Goal: Contribute content

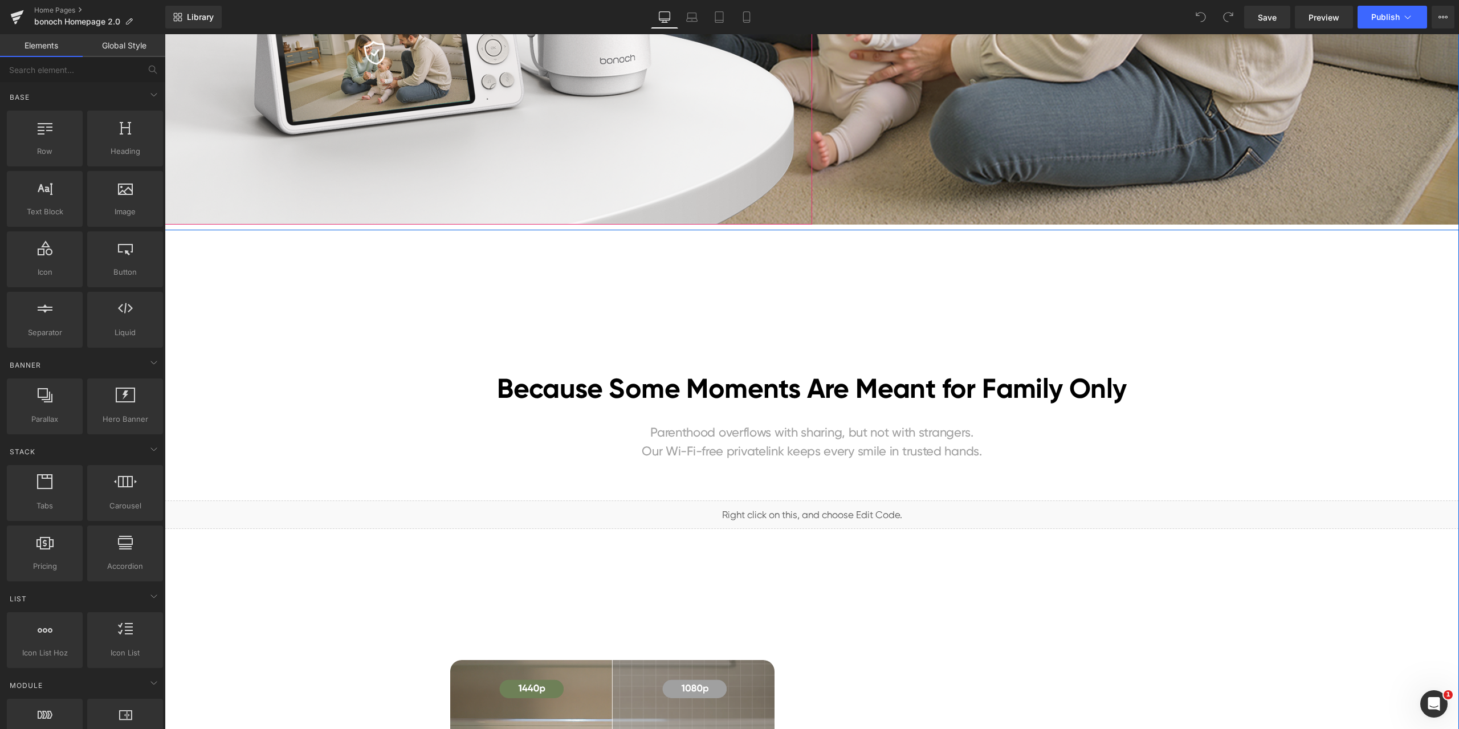
scroll to position [456, 0]
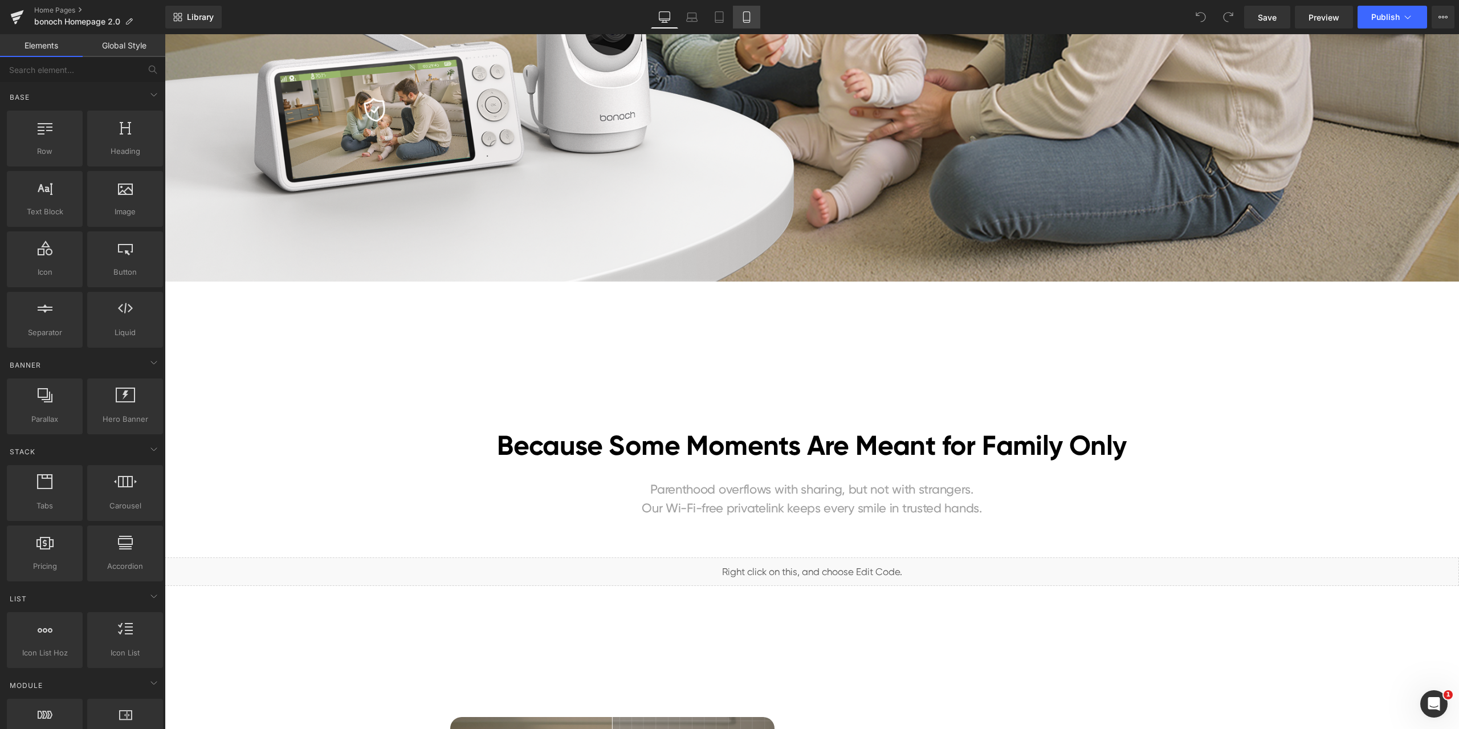
click at [748, 21] on icon at bounding box center [746, 21] width 6 height 0
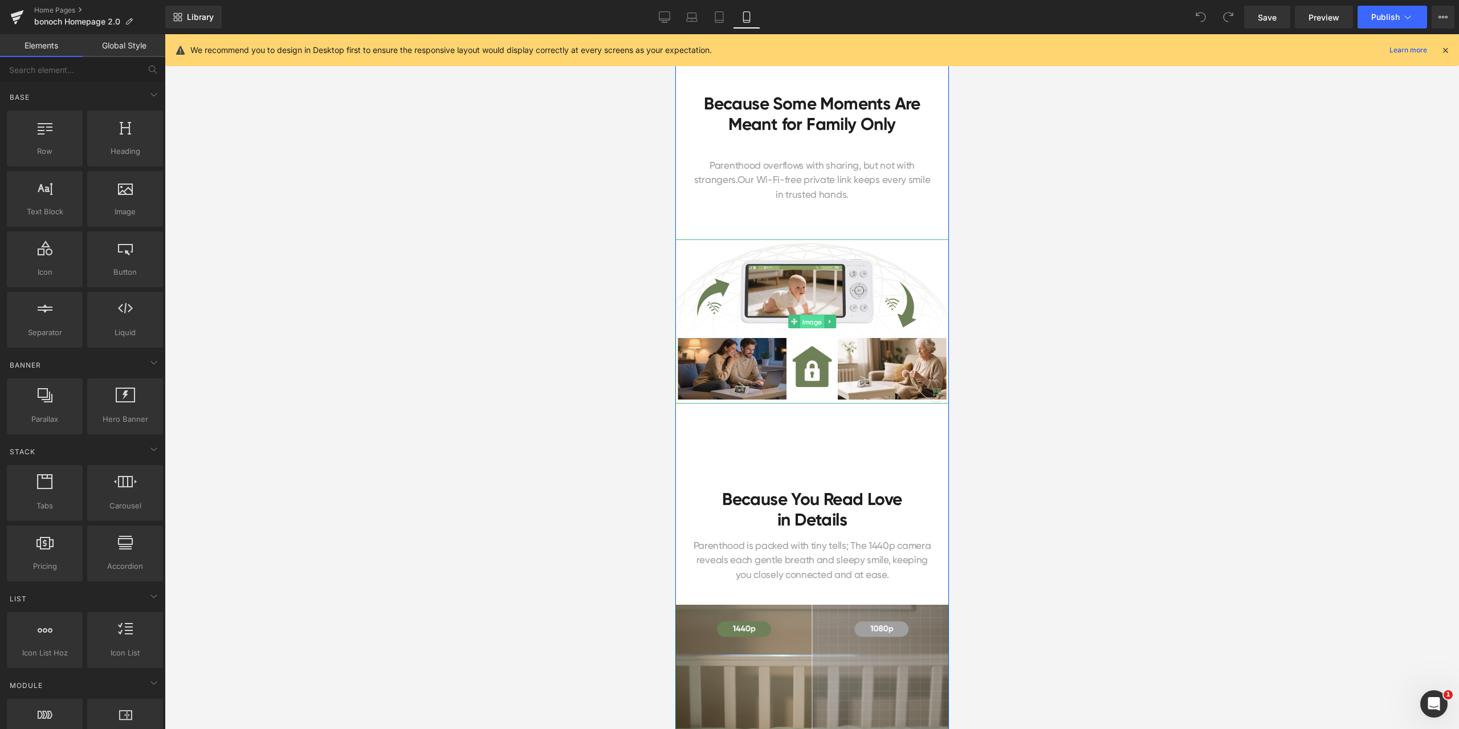
click at [811, 317] on span "Image" at bounding box center [811, 322] width 24 height 14
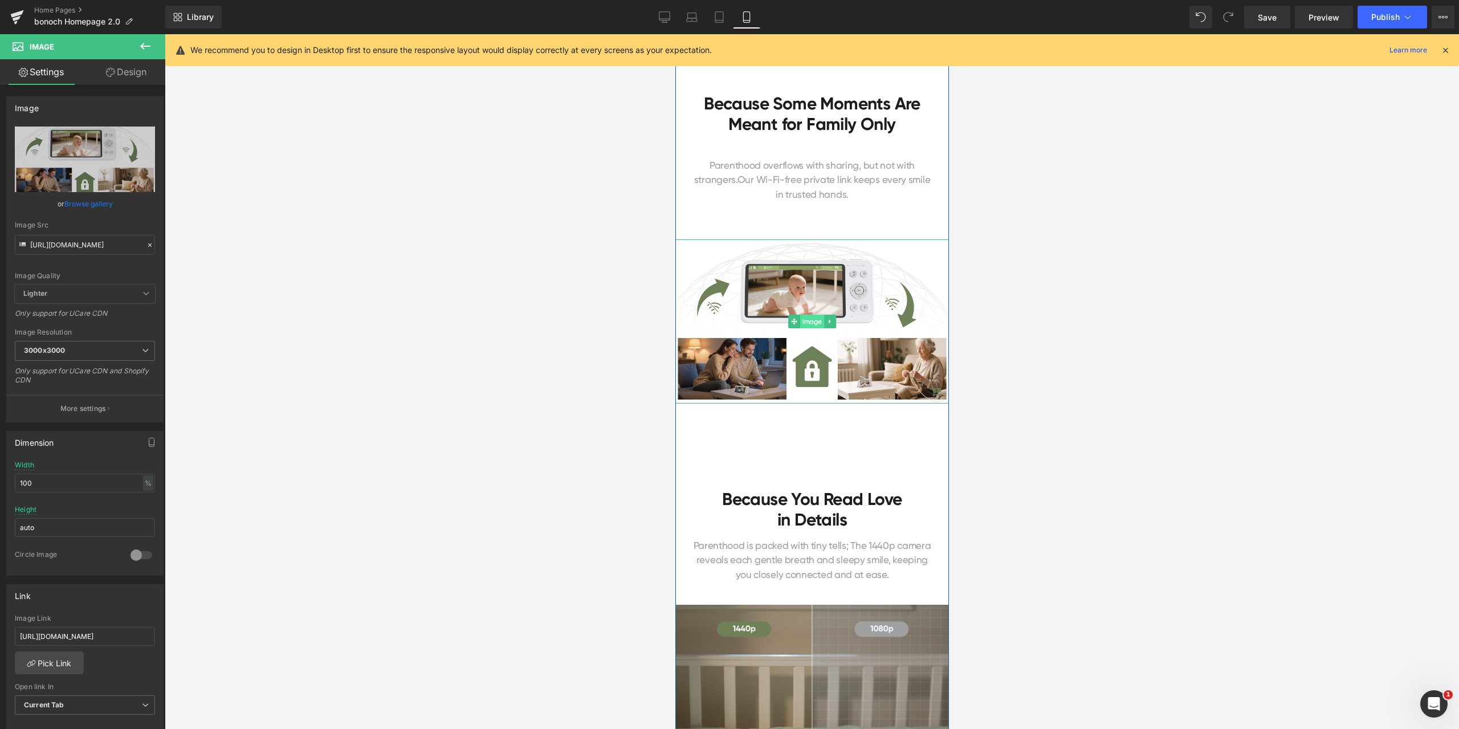
click at [806, 321] on span "Image" at bounding box center [811, 322] width 24 height 14
click at [804, 317] on span "Image" at bounding box center [811, 322] width 24 height 14
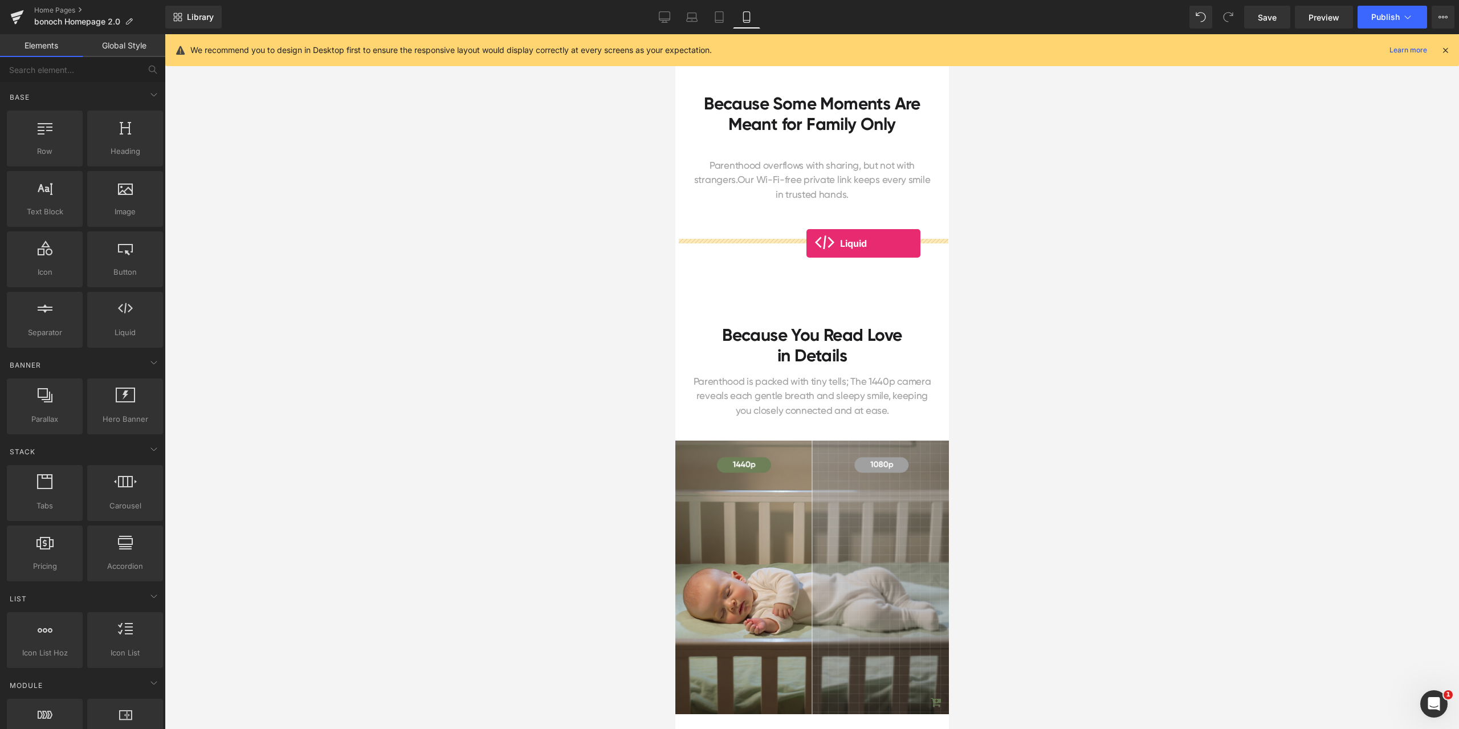
drag, startPoint x: 810, startPoint y: 354, endPoint x: 806, endPoint y: 243, distance: 110.6
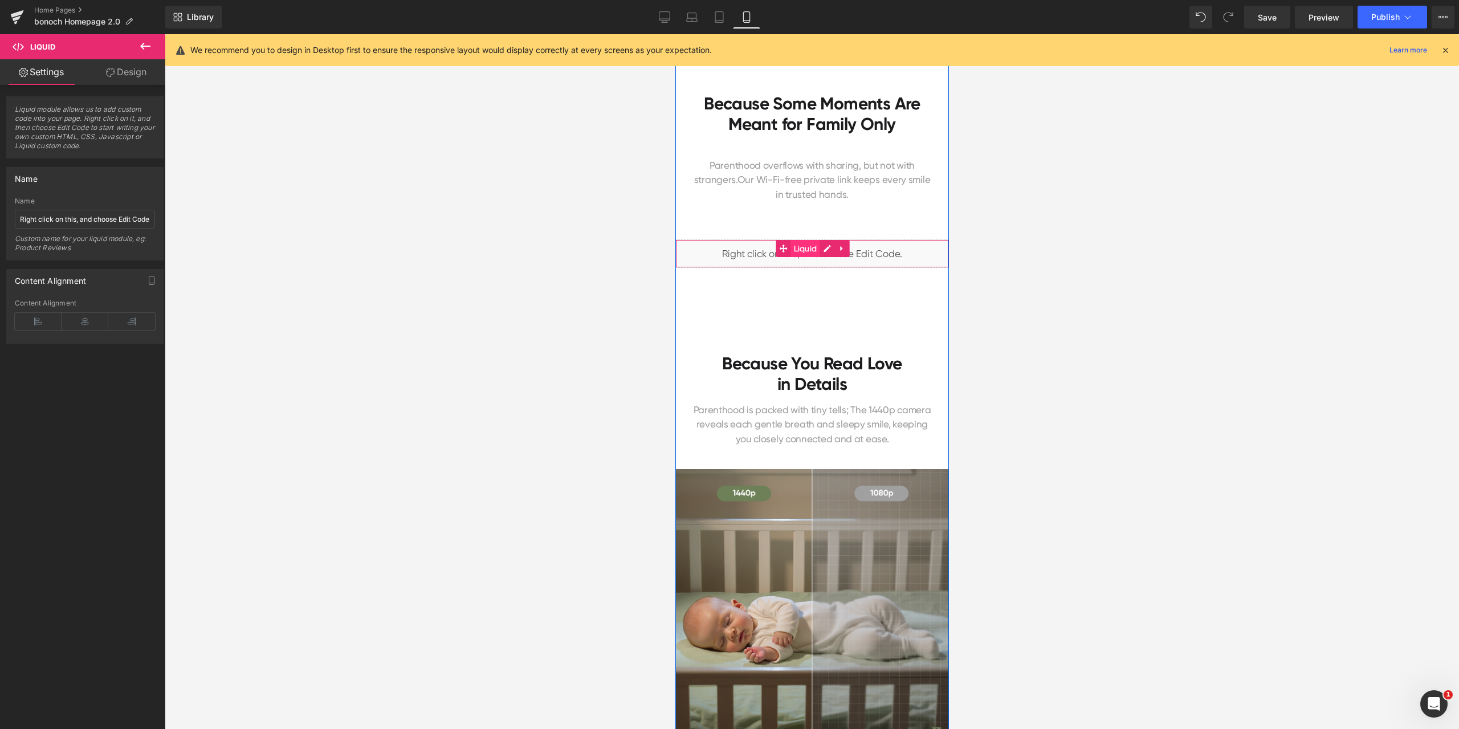
click at [799, 248] on span "Liquid" at bounding box center [804, 248] width 29 height 17
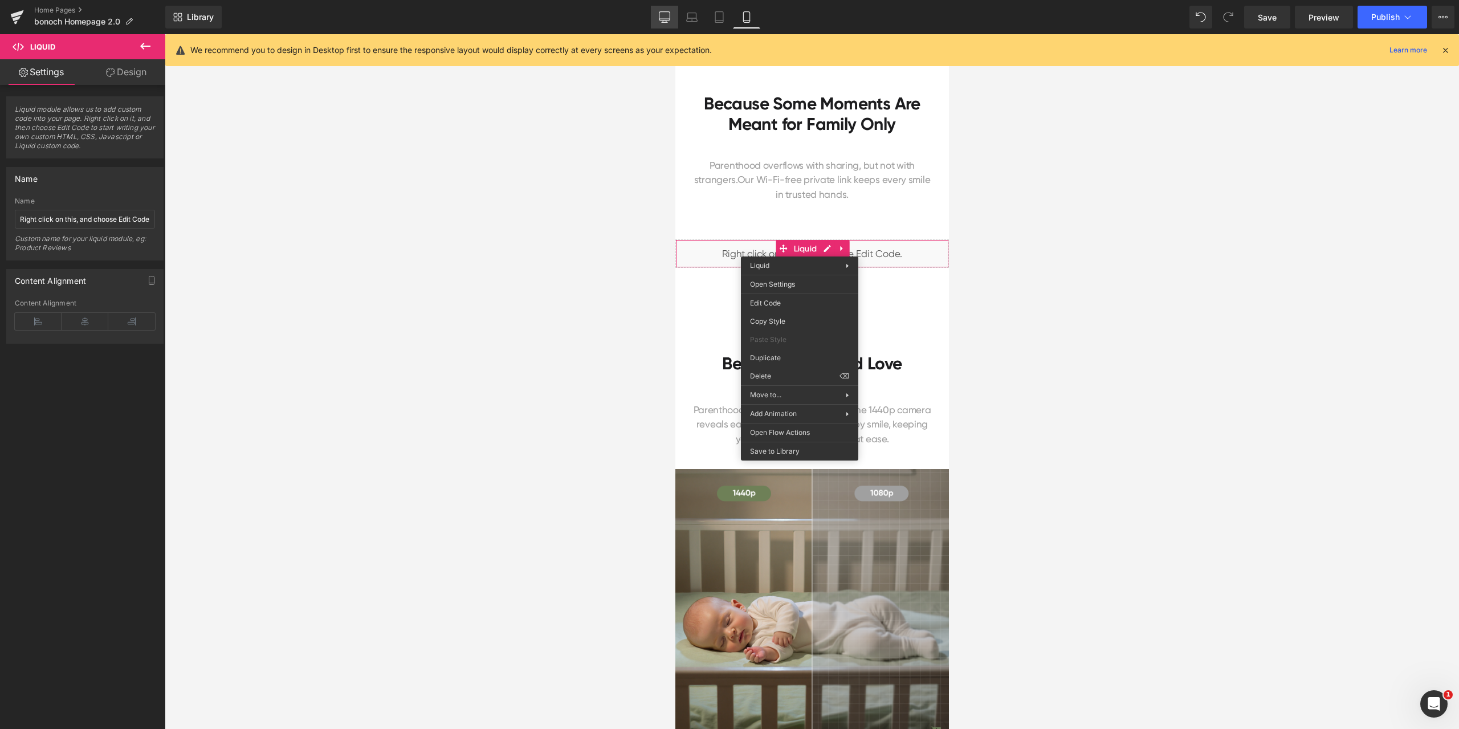
click at [667, 13] on icon at bounding box center [664, 16] width 11 height 11
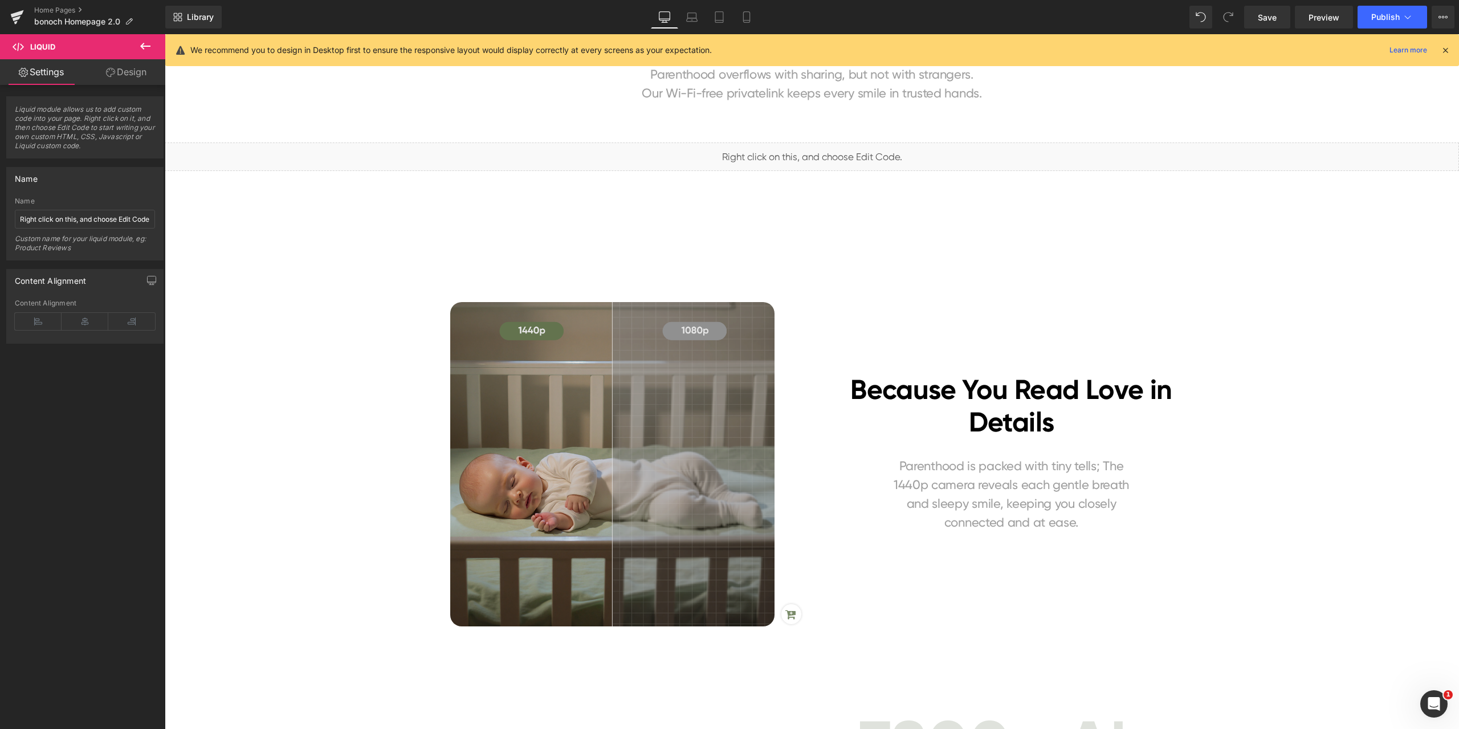
scroll to position [741, 0]
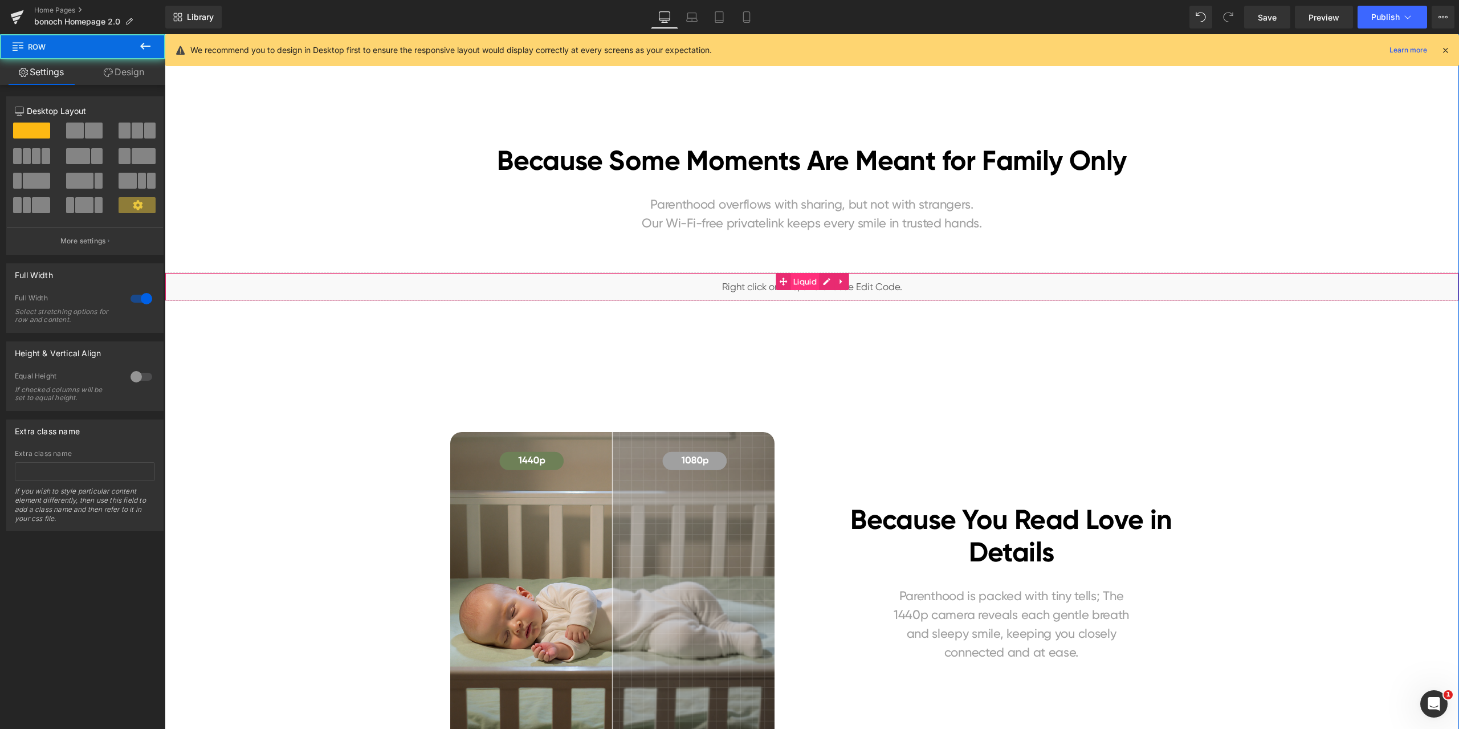
click at [800, 277] on span "Liquid" at bounding box center [804, 281] width 29 height 17
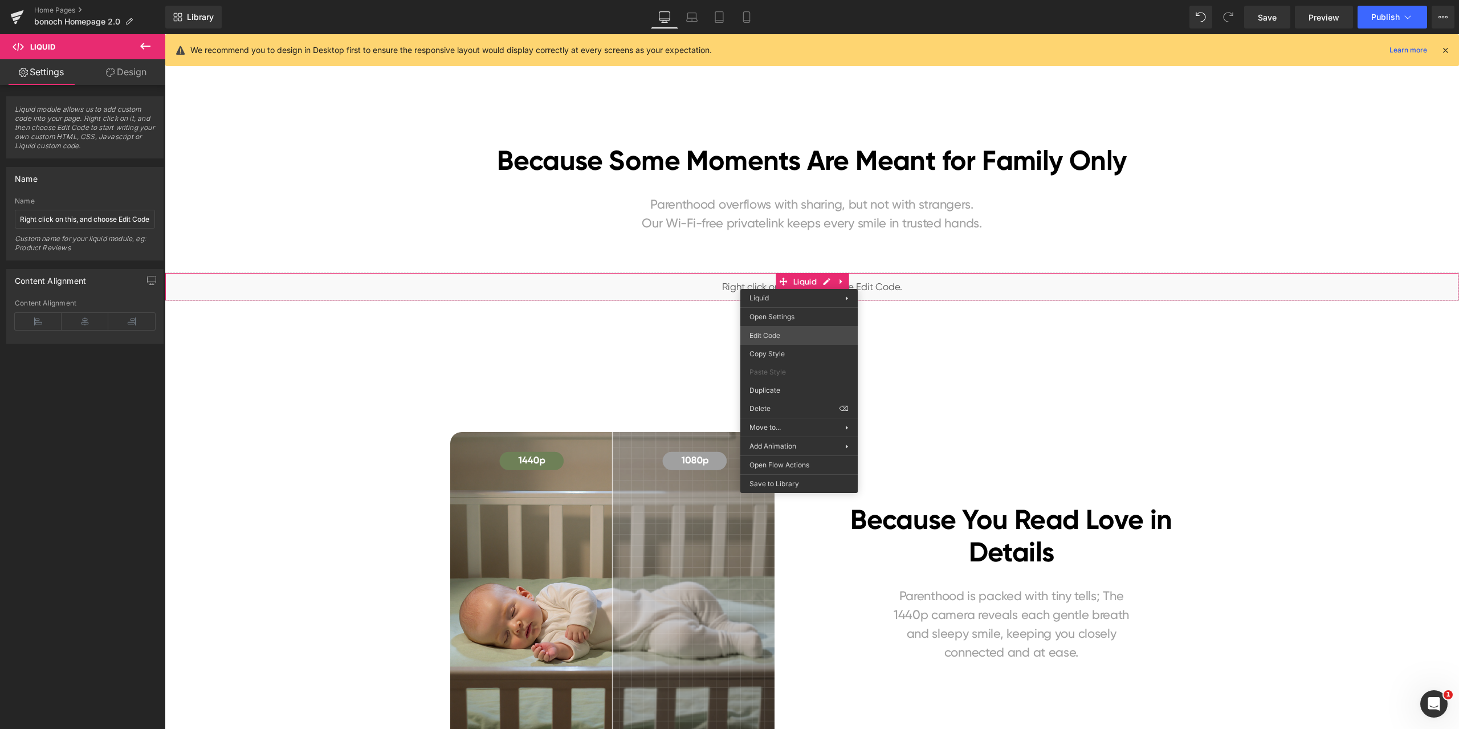
click at [792, 0] on div "Liquid You are previewing how the will restyle your page. You can not edit Elem…" at bounding box center [729, 0] width 1459 height 0
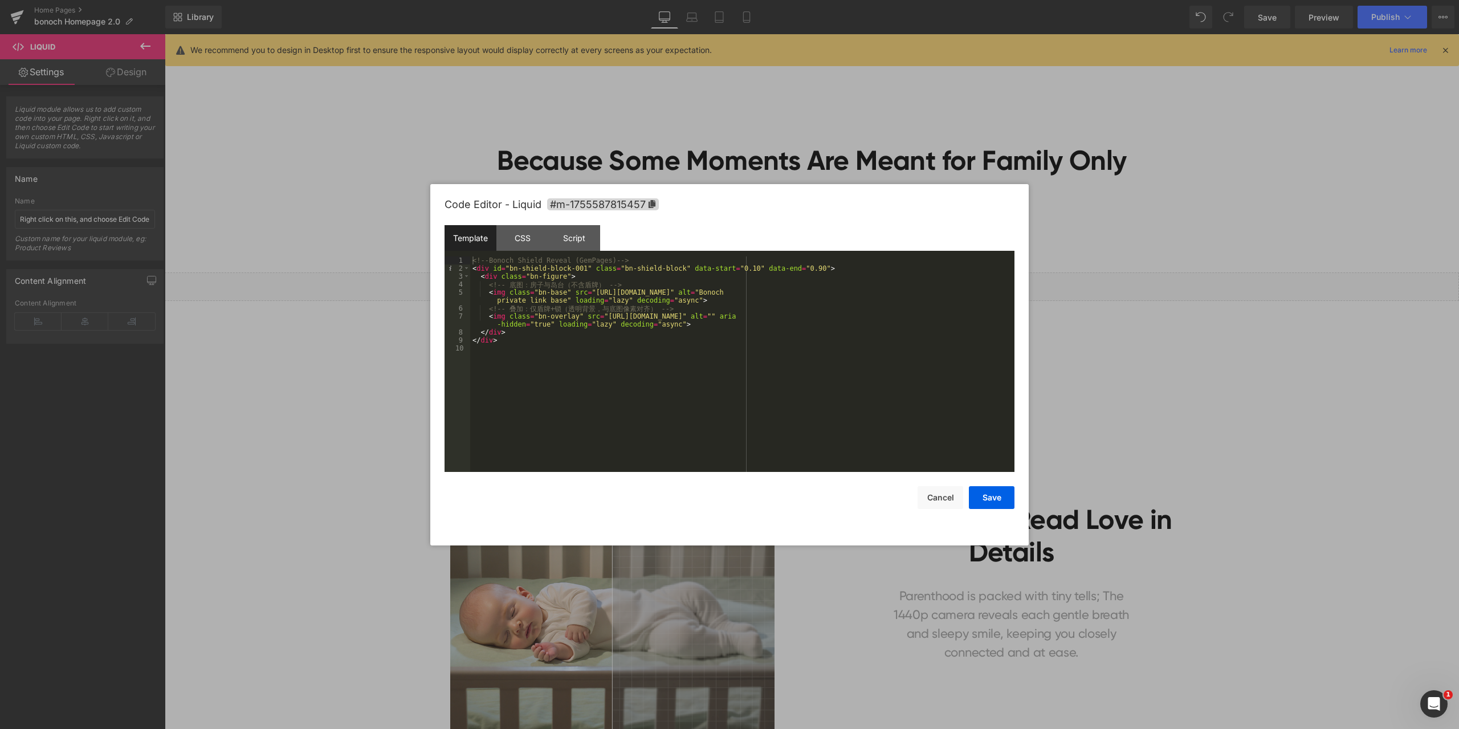
click at [581, 350] on div "<!-- Bonoch Shield Reveal (GemPages) --> < div id = "bn-shield-block-001" class…" at bounding box center [742, 371] width 544 height 231
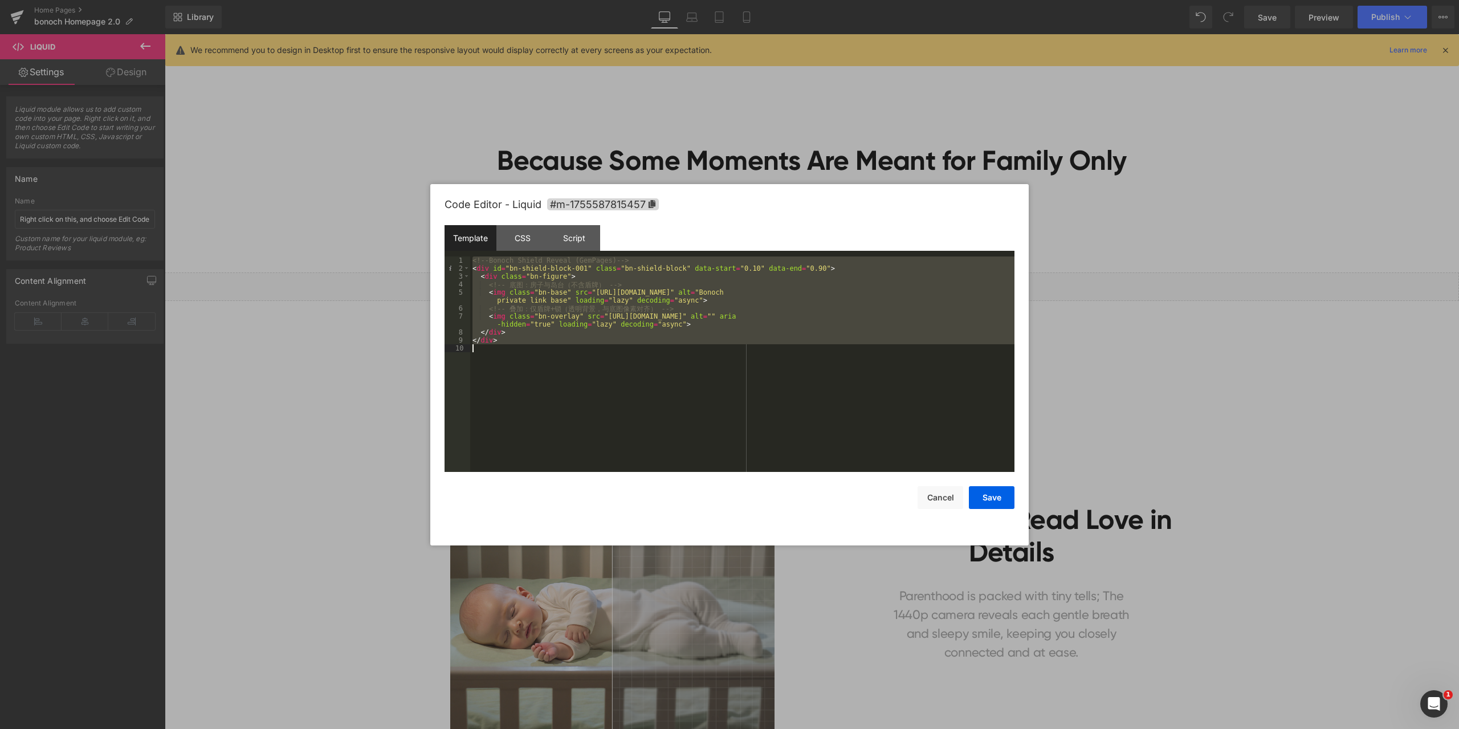
click at [1178, 236] on div at bounding box center [729, 364] width 1459 height 729
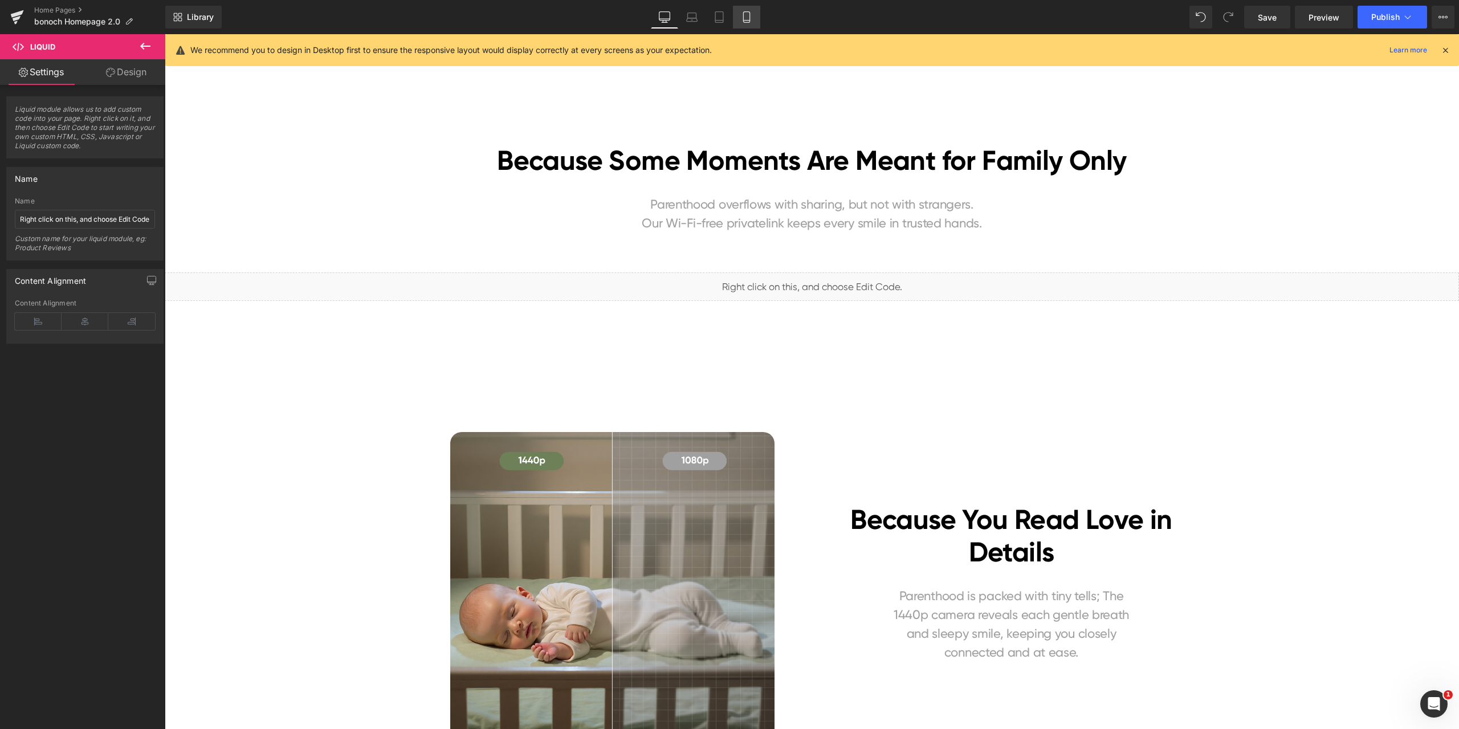
click at [738, 14] on link "Mobile" at bounding box center [746, 17] width 27 height 23
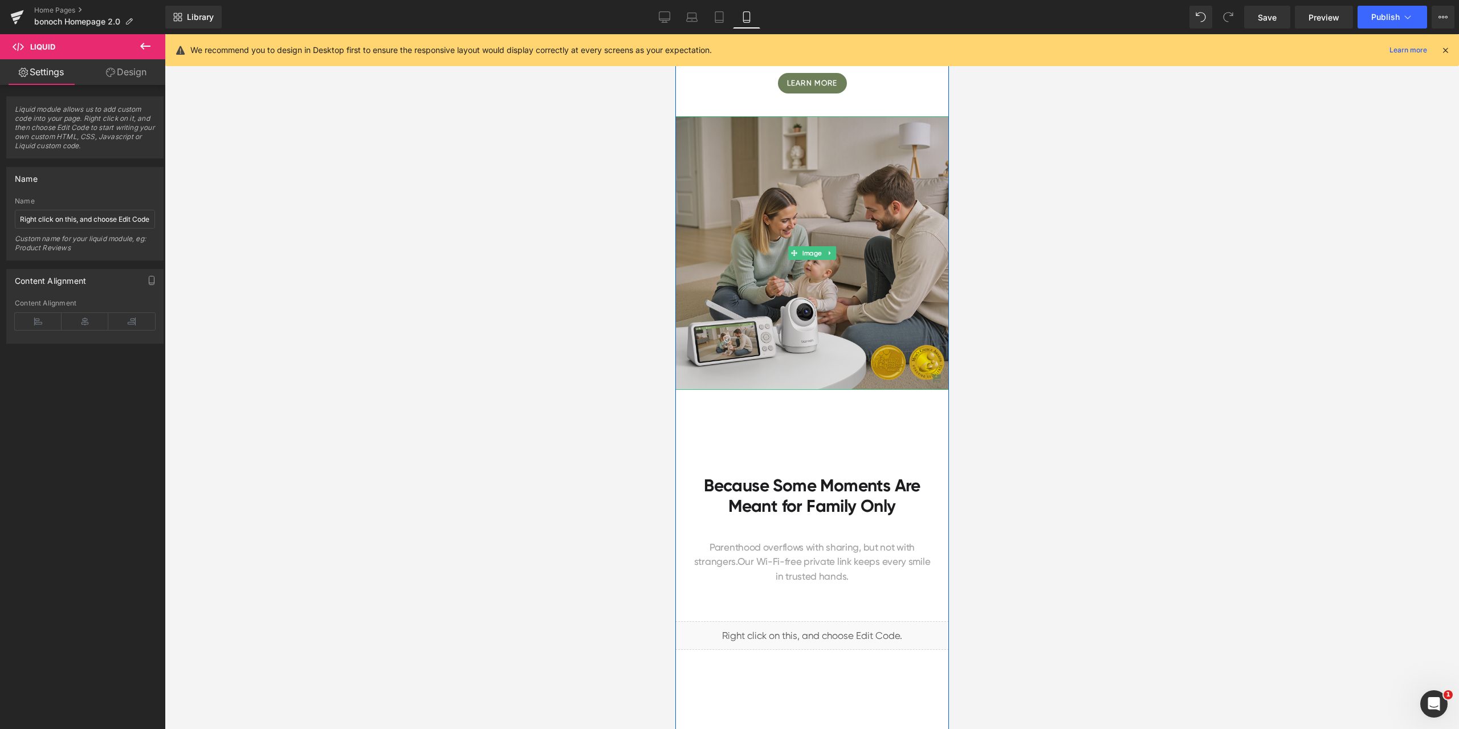
scroll to position [171, 0]
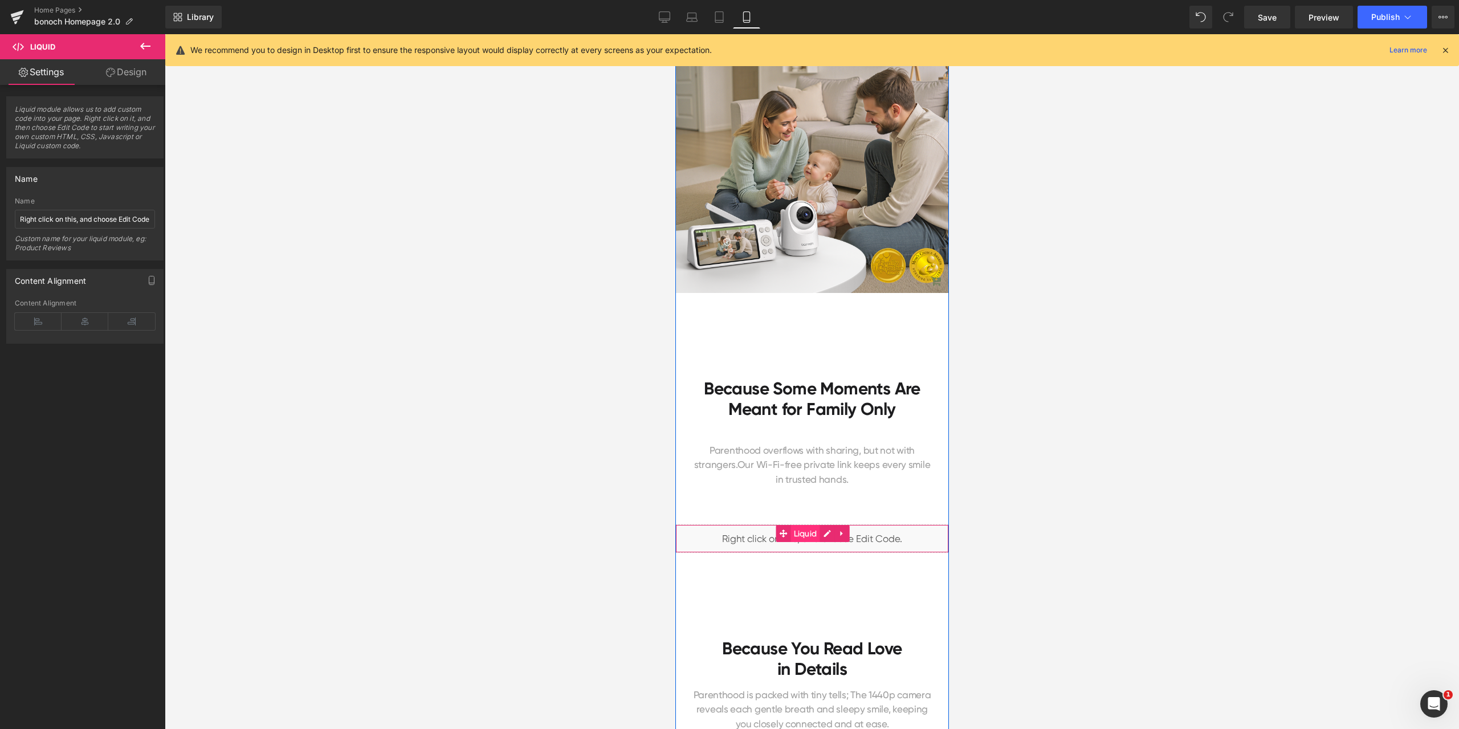
click at [794, 538] on span "Liquid" at bounding box center [804, 533] width 29 height 17
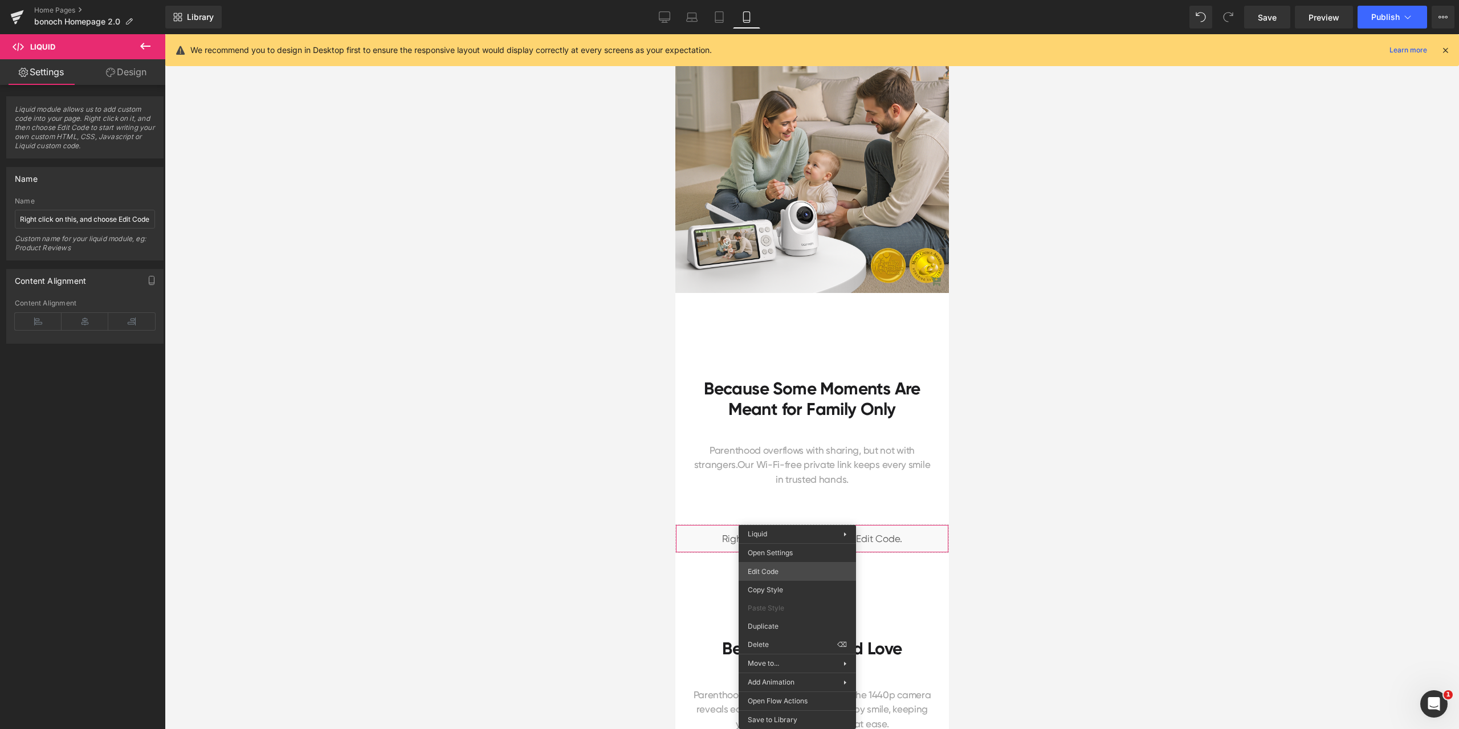
click at [785, 571] on body "Liquid You are previewing how the will restyle your page. You can not edit Elem…" at bounding box center [729, 364] width 1459 height 729
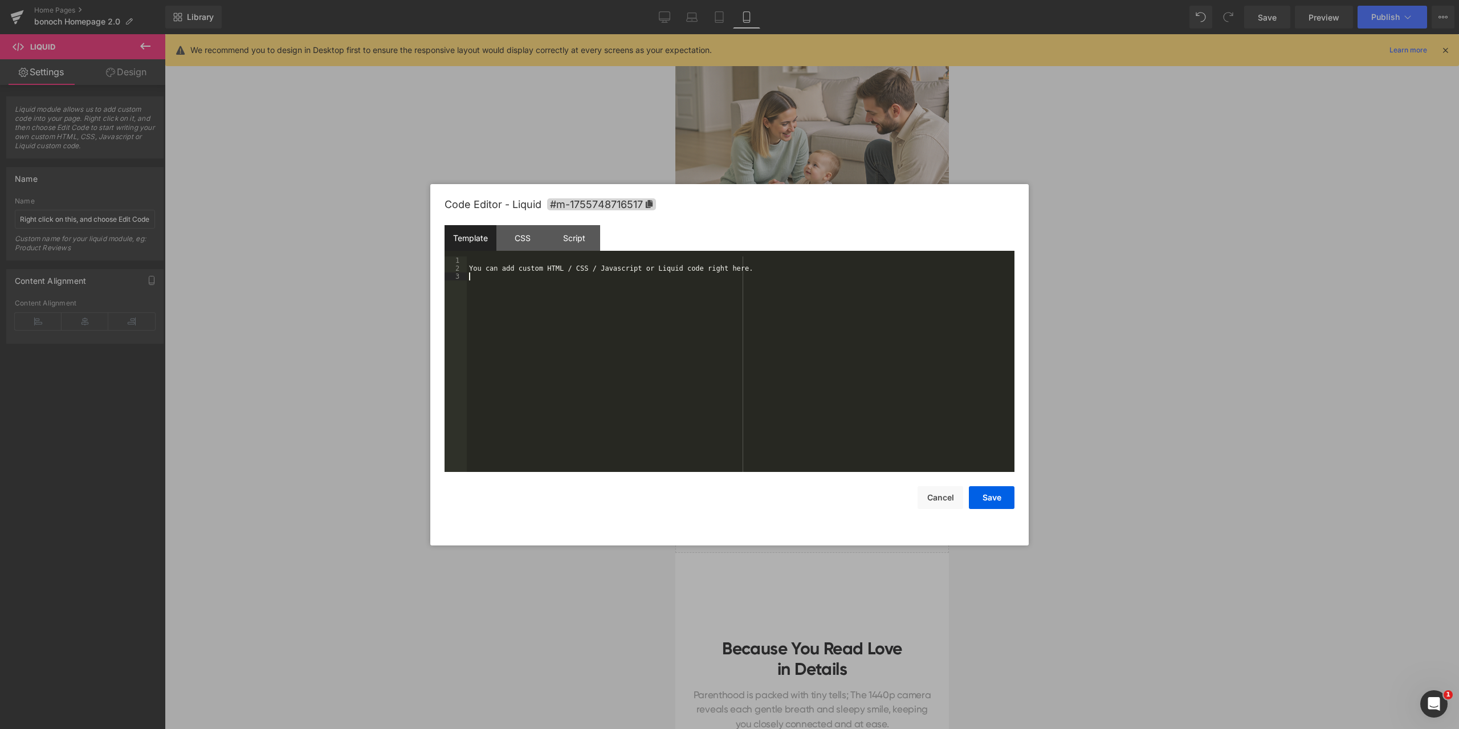
click at [662, 327] on div "You can add custom HTML / CSS / Javascript or Liquid code right here." at bounding box center [741, 371] width 548 height 231
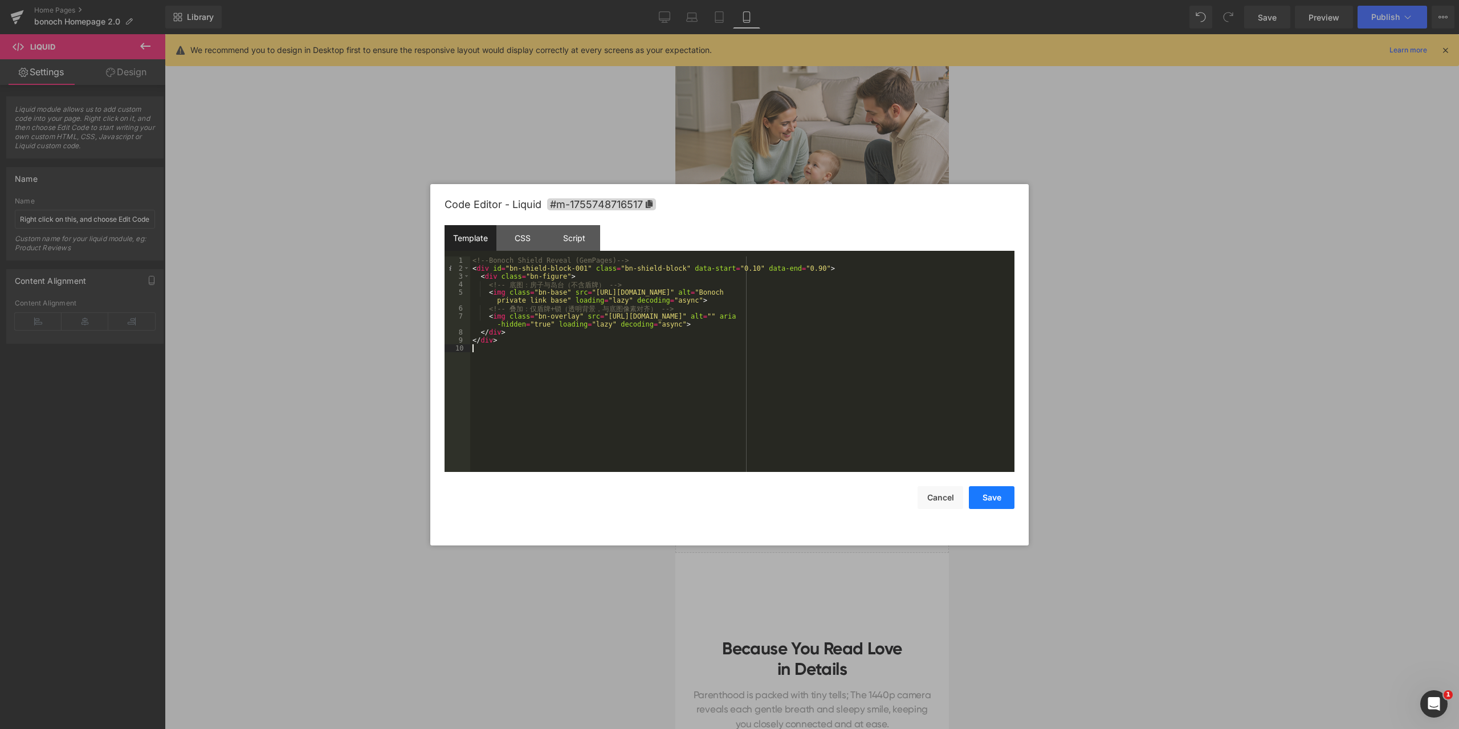
click at [997, 499] on button "Save" at bounding box center [992, 497] width 46 height 23
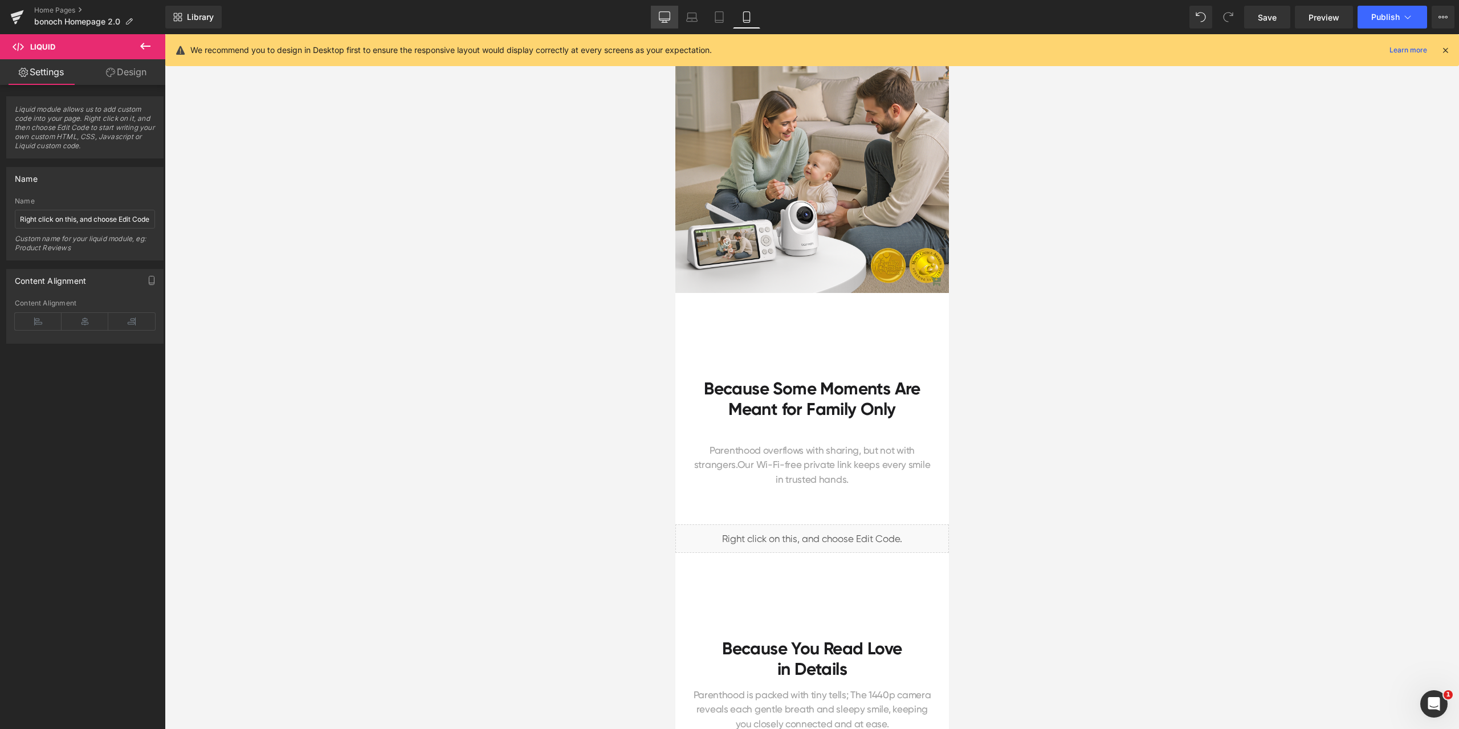
click at [672, 23] on link "Desktop" at bounding box center [664, 17] width 27 height 23
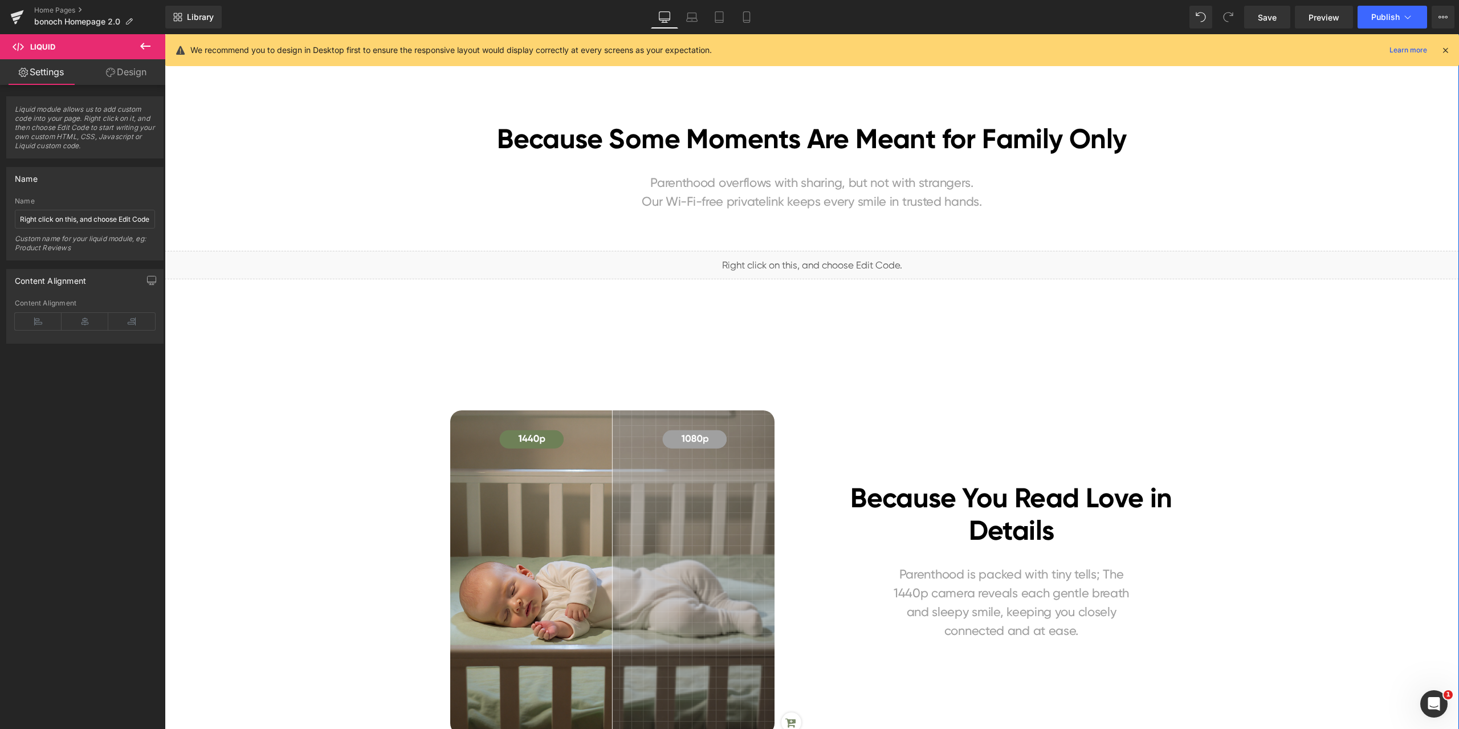
scroll to position [741, 0]
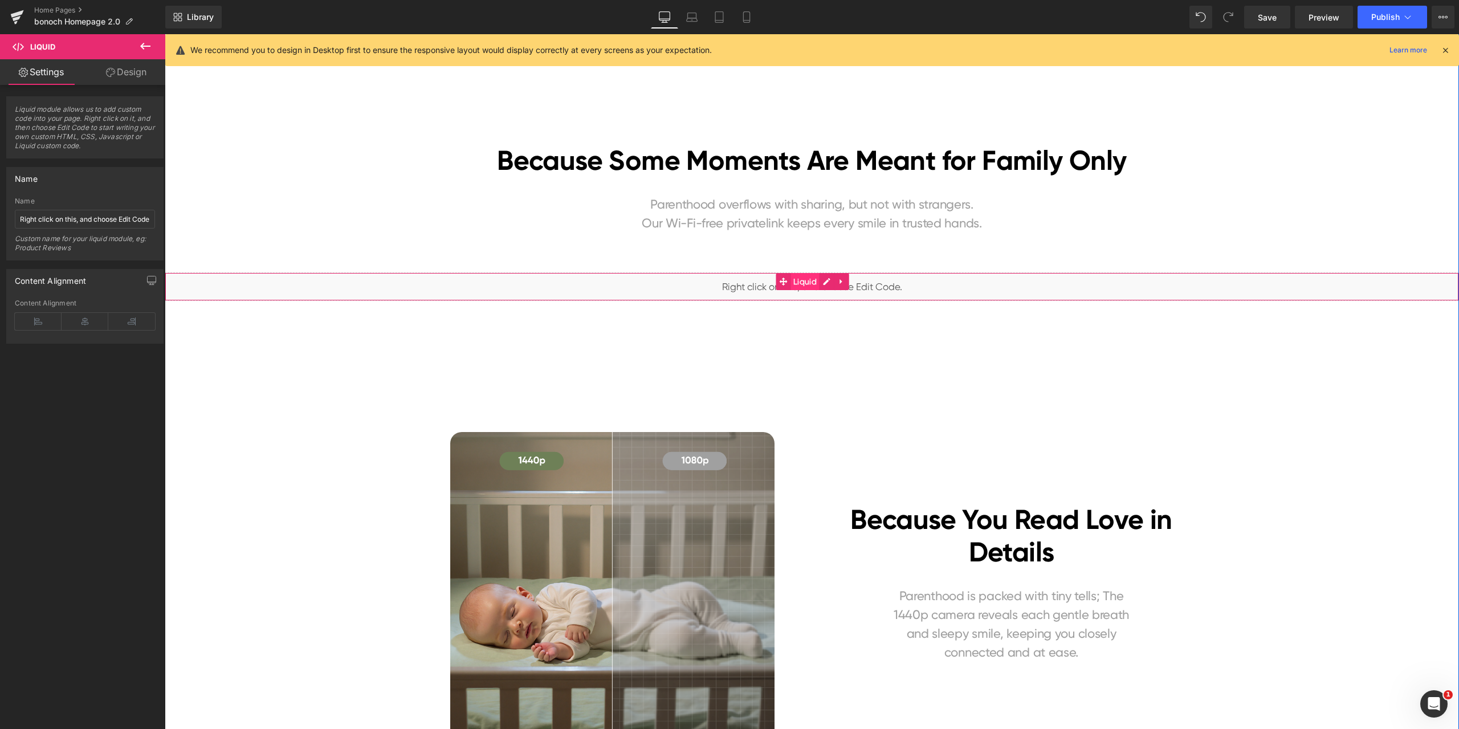
click at [790, 283] on span "Liquid" at bounding box center [804, 281] width 29 height 17
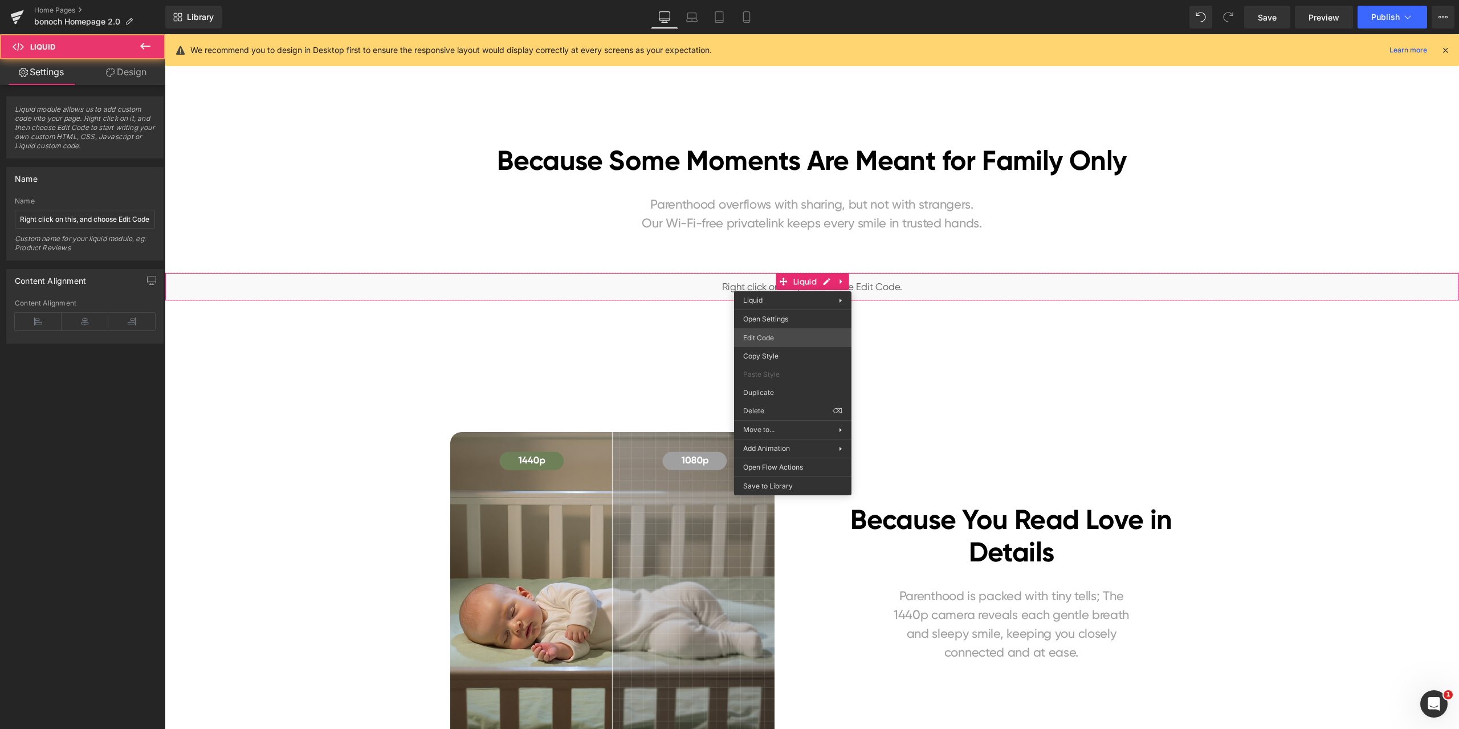
click at [775, 0] on div "Liquid You are previewing how the will restyle your page. You can not edit Elem…" at bounding box center [729, 0] width 1459 height 0
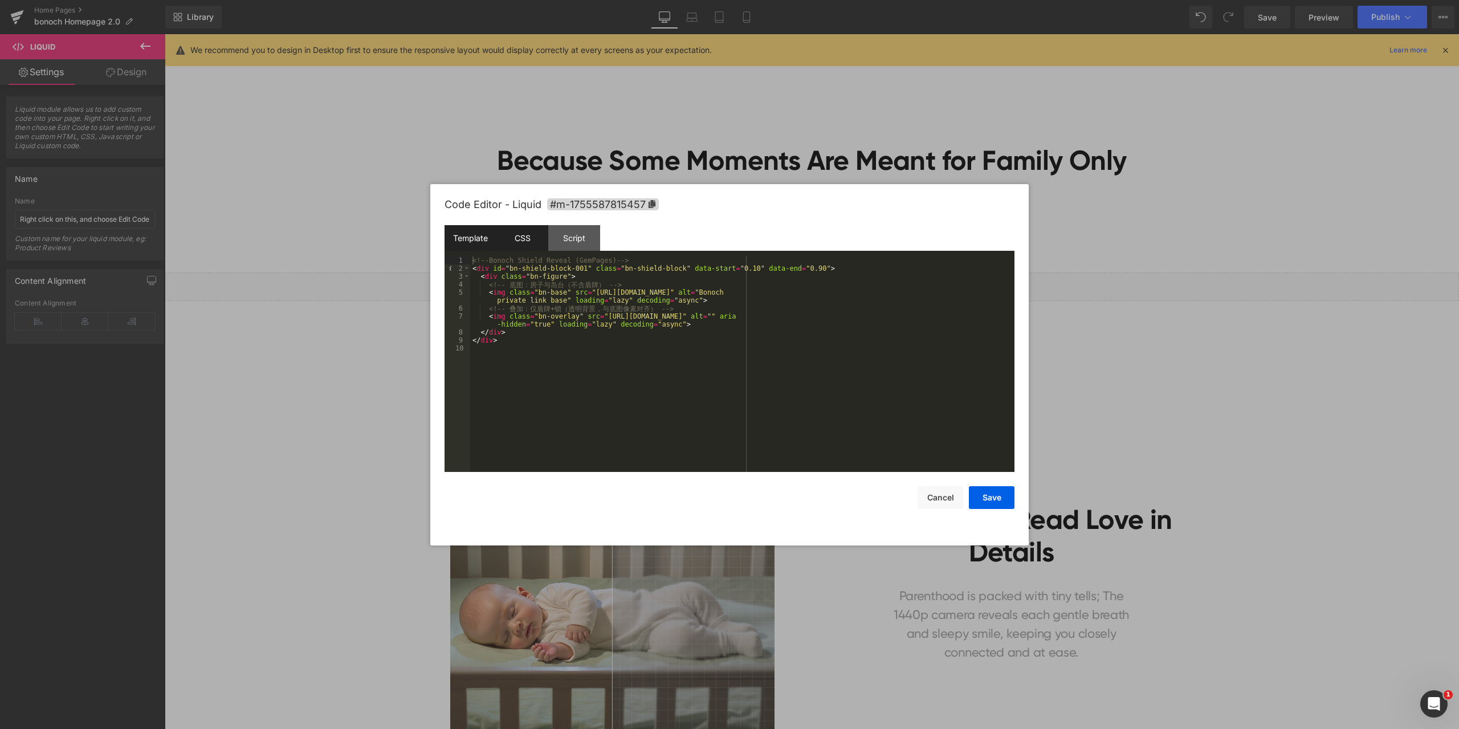
click at [532, 247] on div "CSS" at bounding box center [522, 238] width 52 height 26
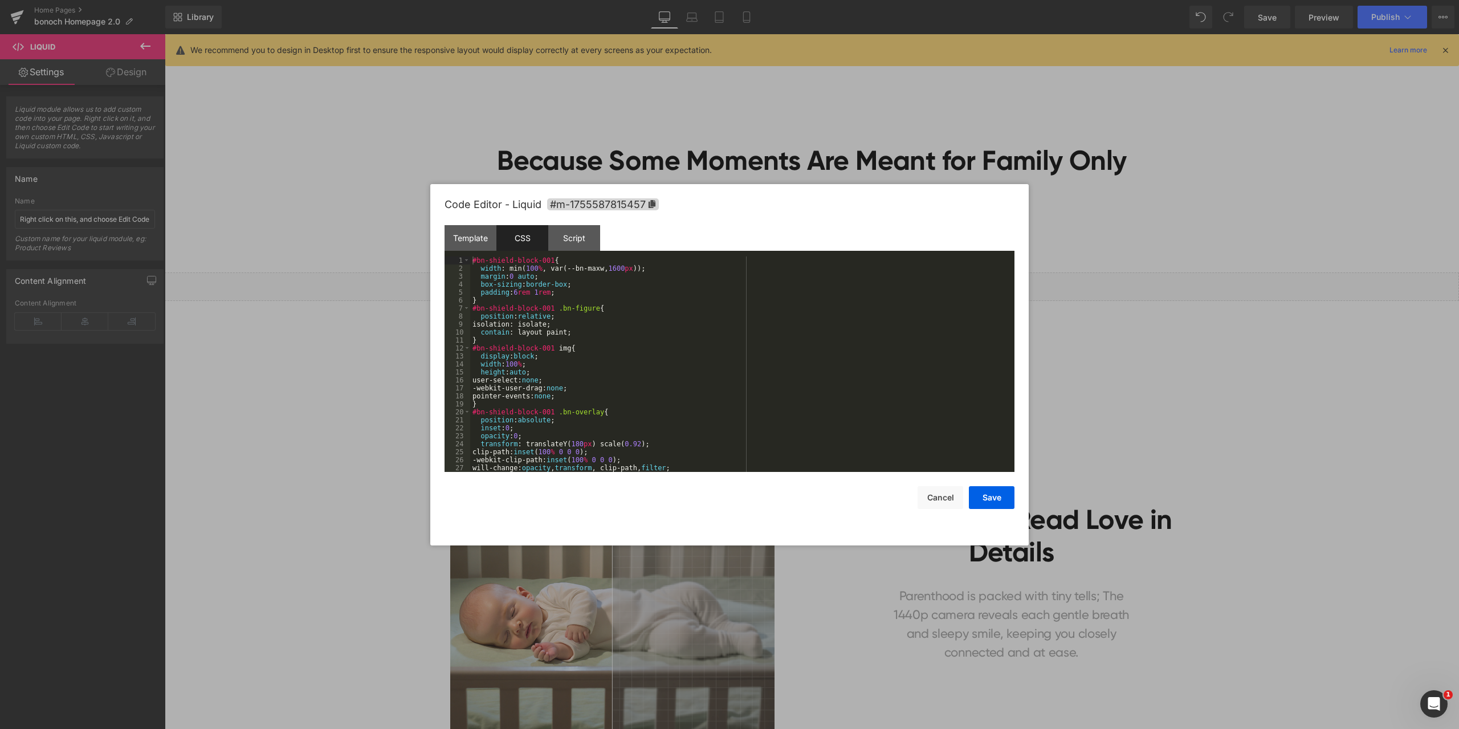
click at [663, 342] on div "#bn-shield-block-001 { width : min( 100 % , var(--bn-maxw, 1600 px )); margin :…" at bounding box center [740, 375] width 540 height 239
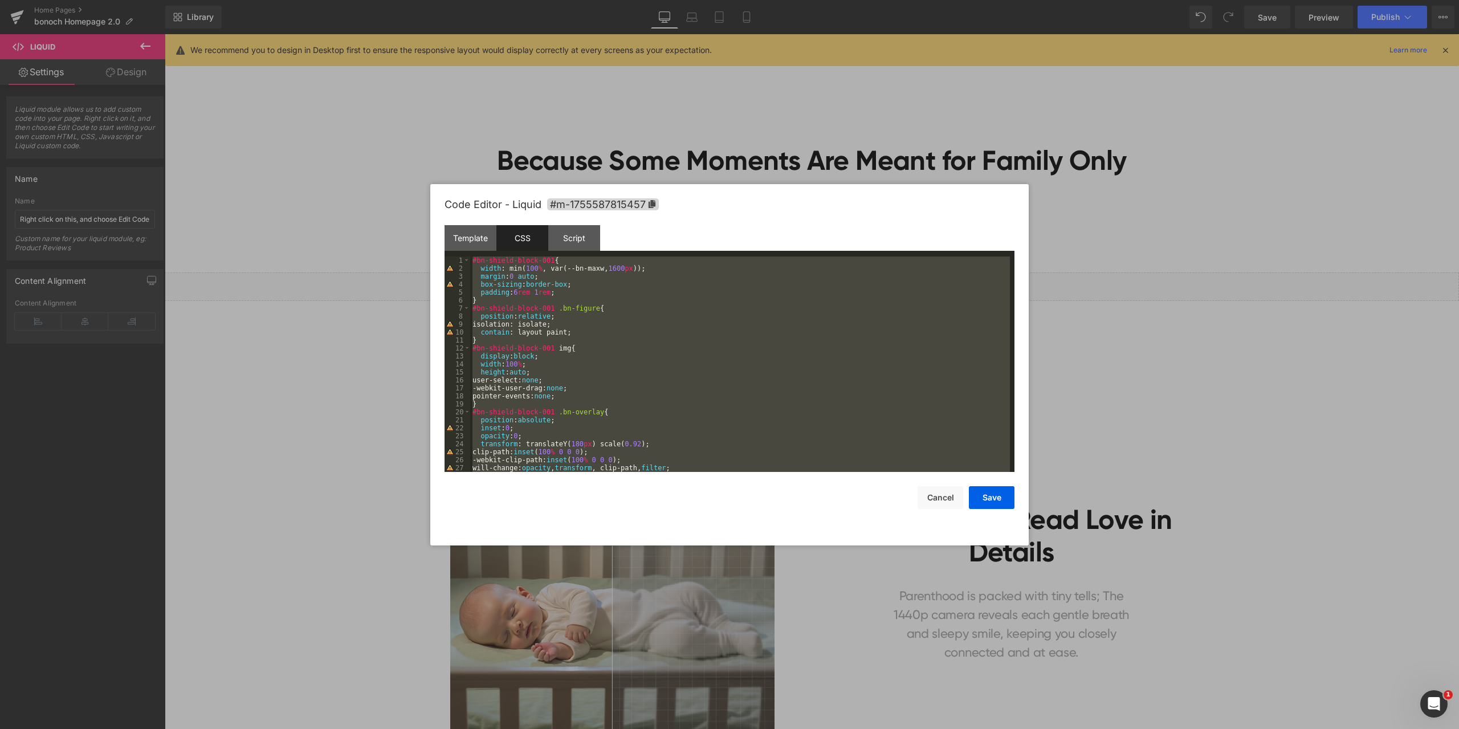
click at [1220, 134] on div at bounding box center [729, 364] width 1459 height 729
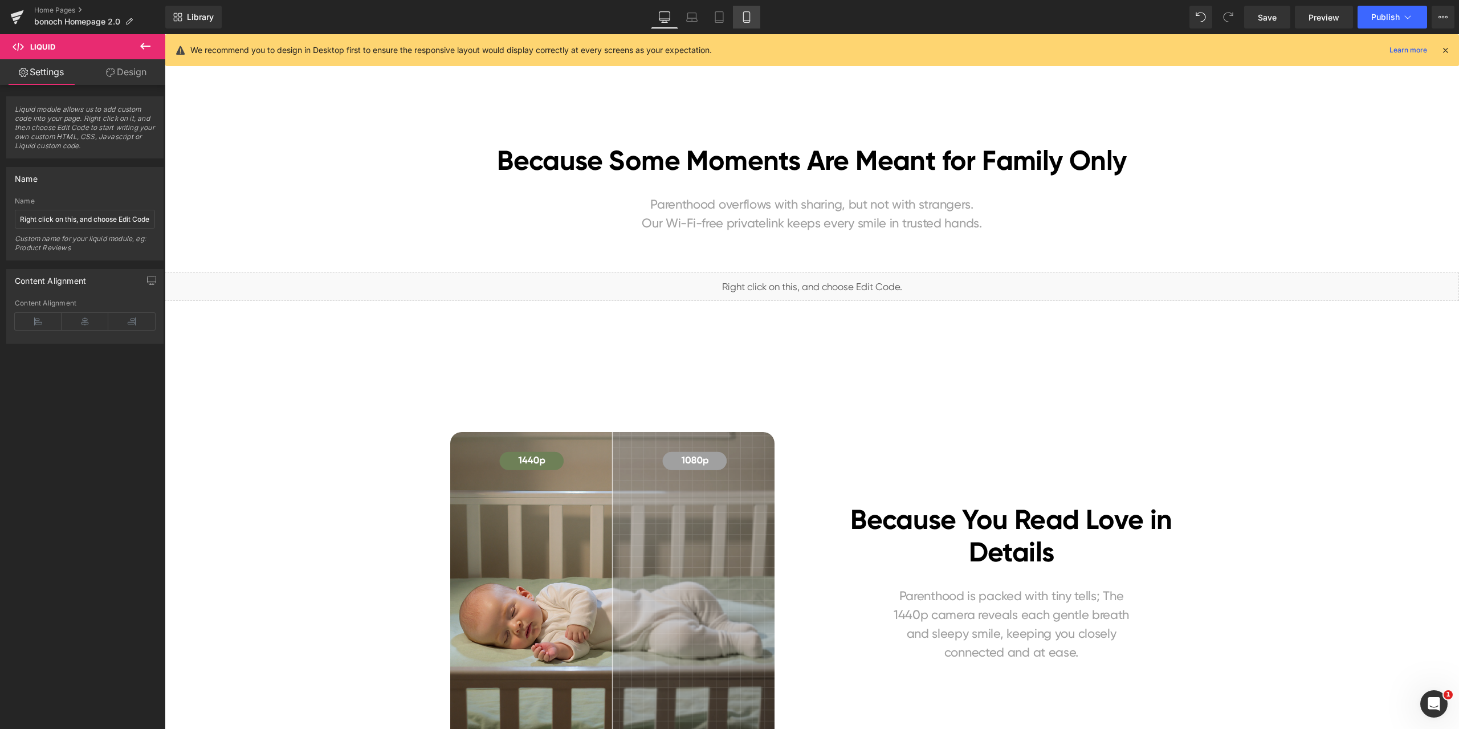
click at [749, 18] on icon at bounding box center [746, 16] width 11 height 11
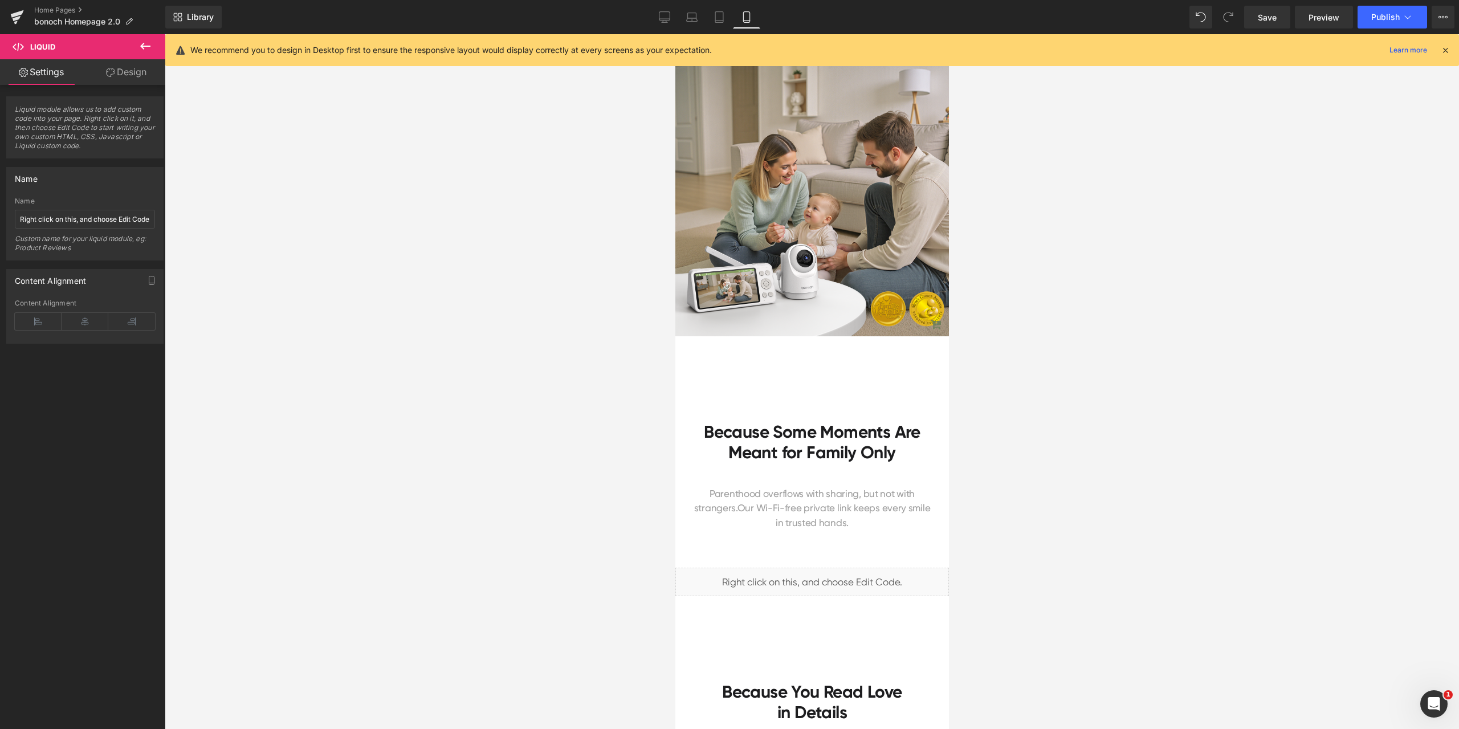
scroll to position [171, 0]
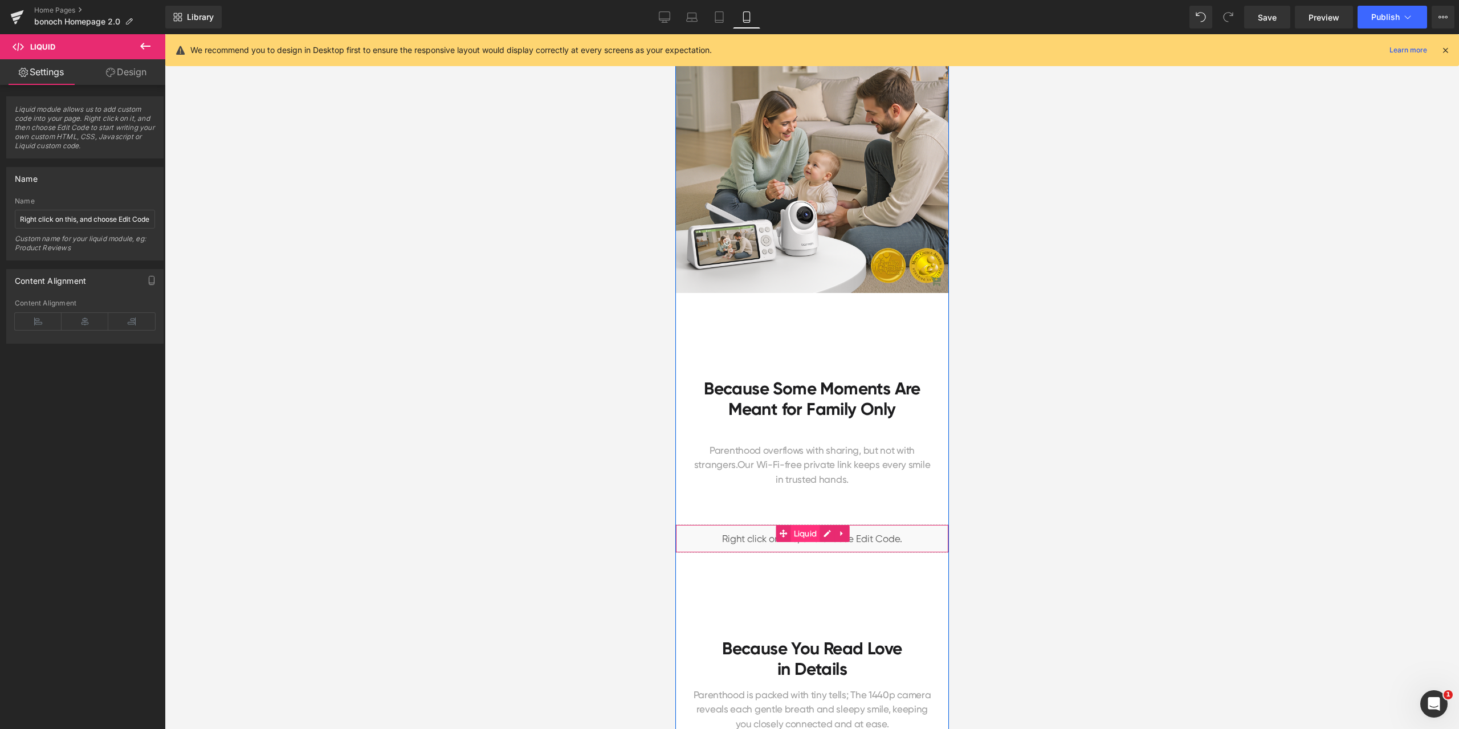
click at [802, 536] on span "Liquid" at bounding box center [804, 533] width 29 height 17
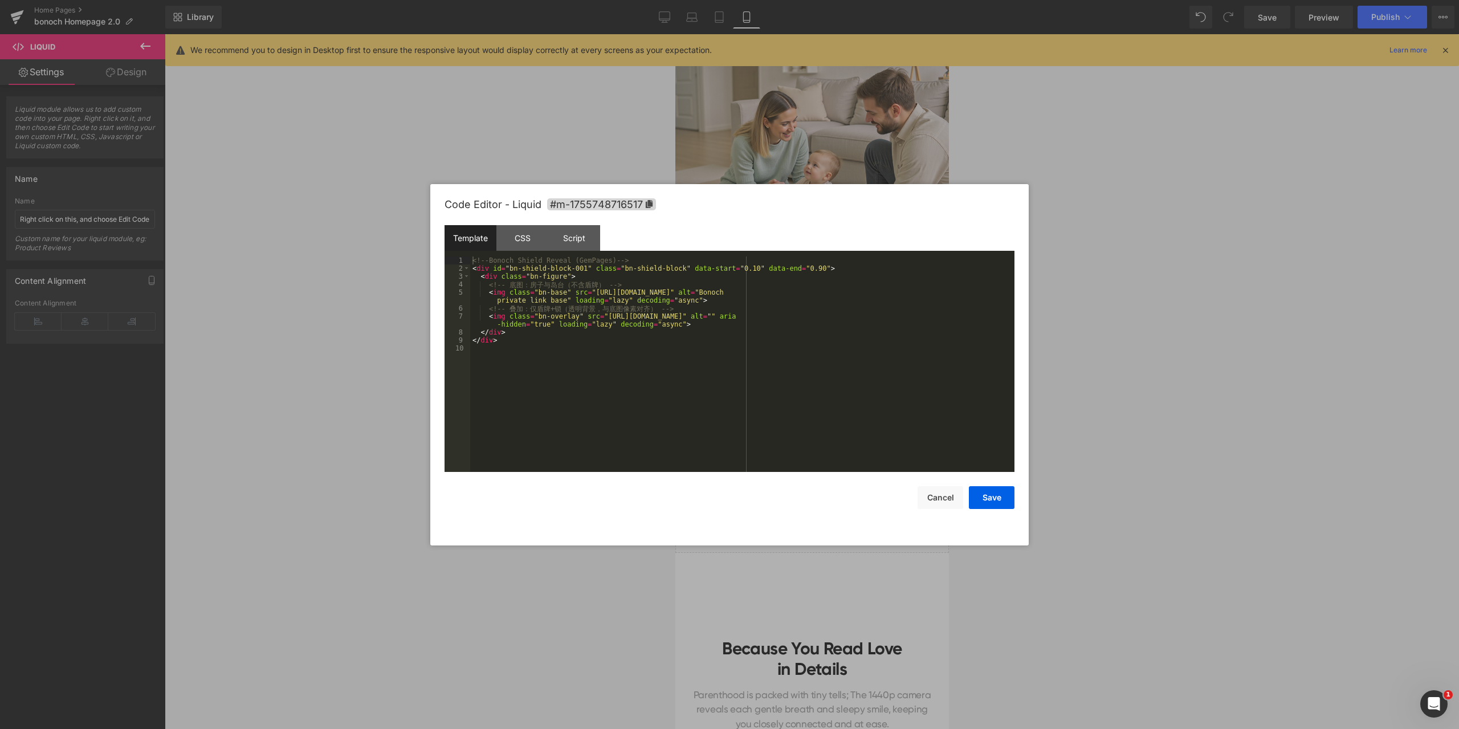
click at [799, 571] on body "Liquid You are previewing how the will restyle your page. You can not edit Elem…" at bounding box center [729, 364] width 1459 height 729
click at [520, 239] on div "CSS" at bounding box center [522, 238] width 52 height 26
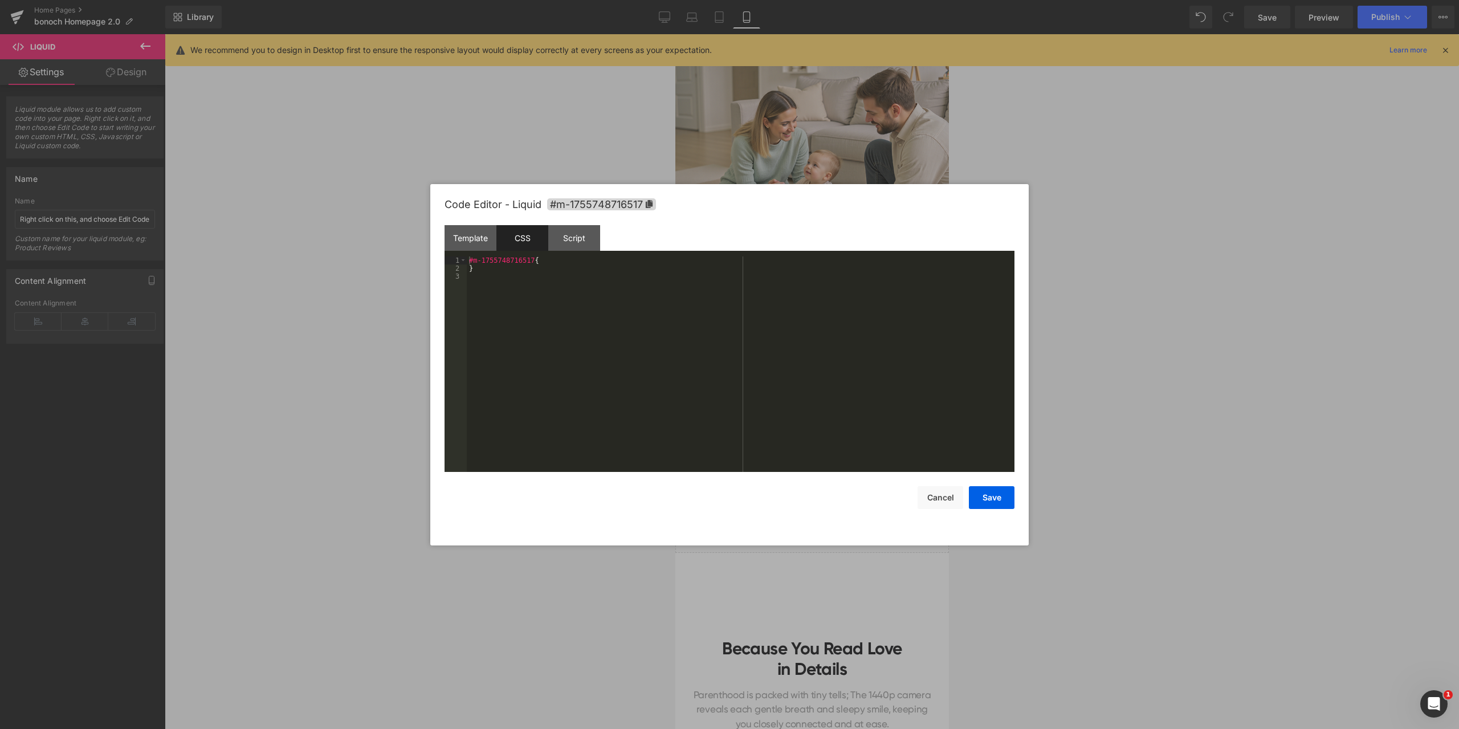
click at [604, 334] on div "#m-1755748716517 { }" at bounding box center [741, 371] width 548 height 231
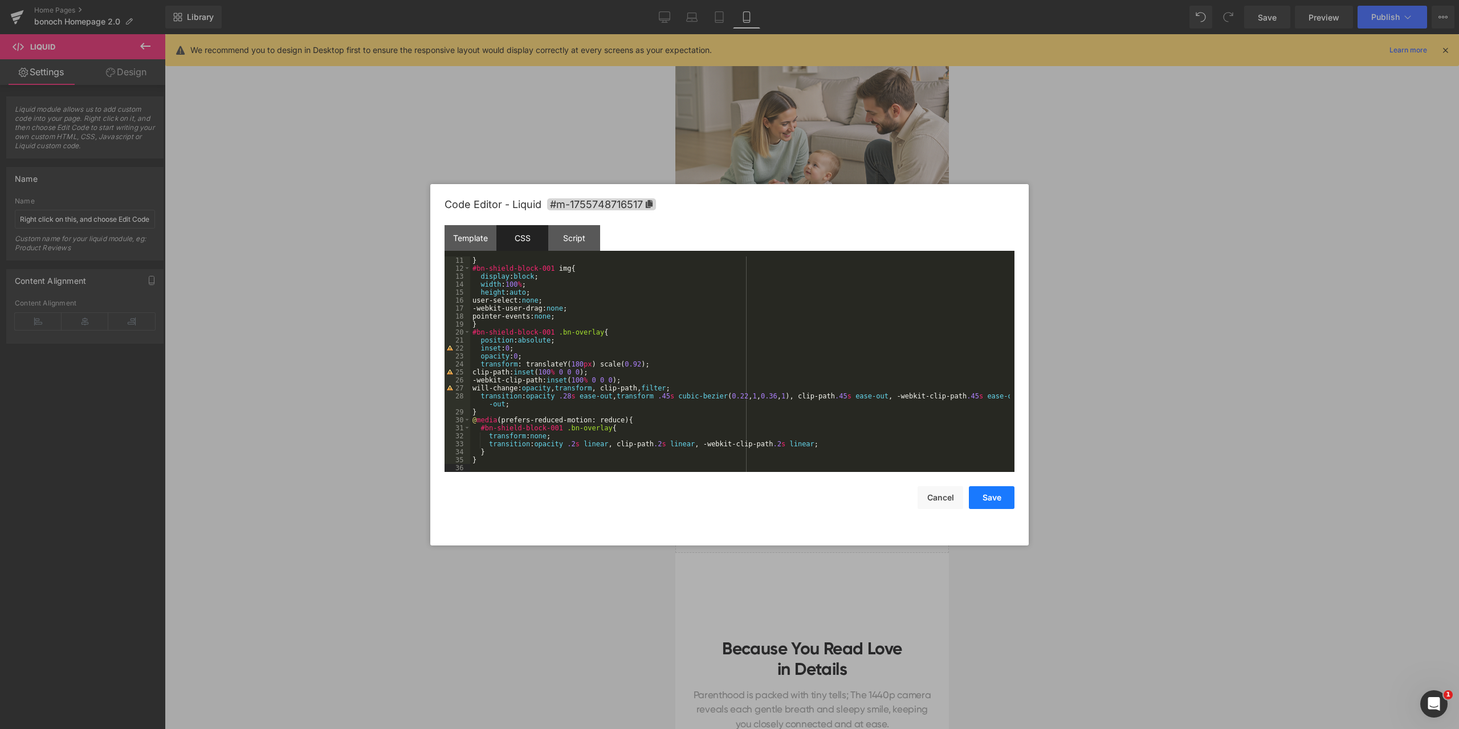
click at [980, 498] on button "Save" at bounding box center [992, 497] width 46 height 23
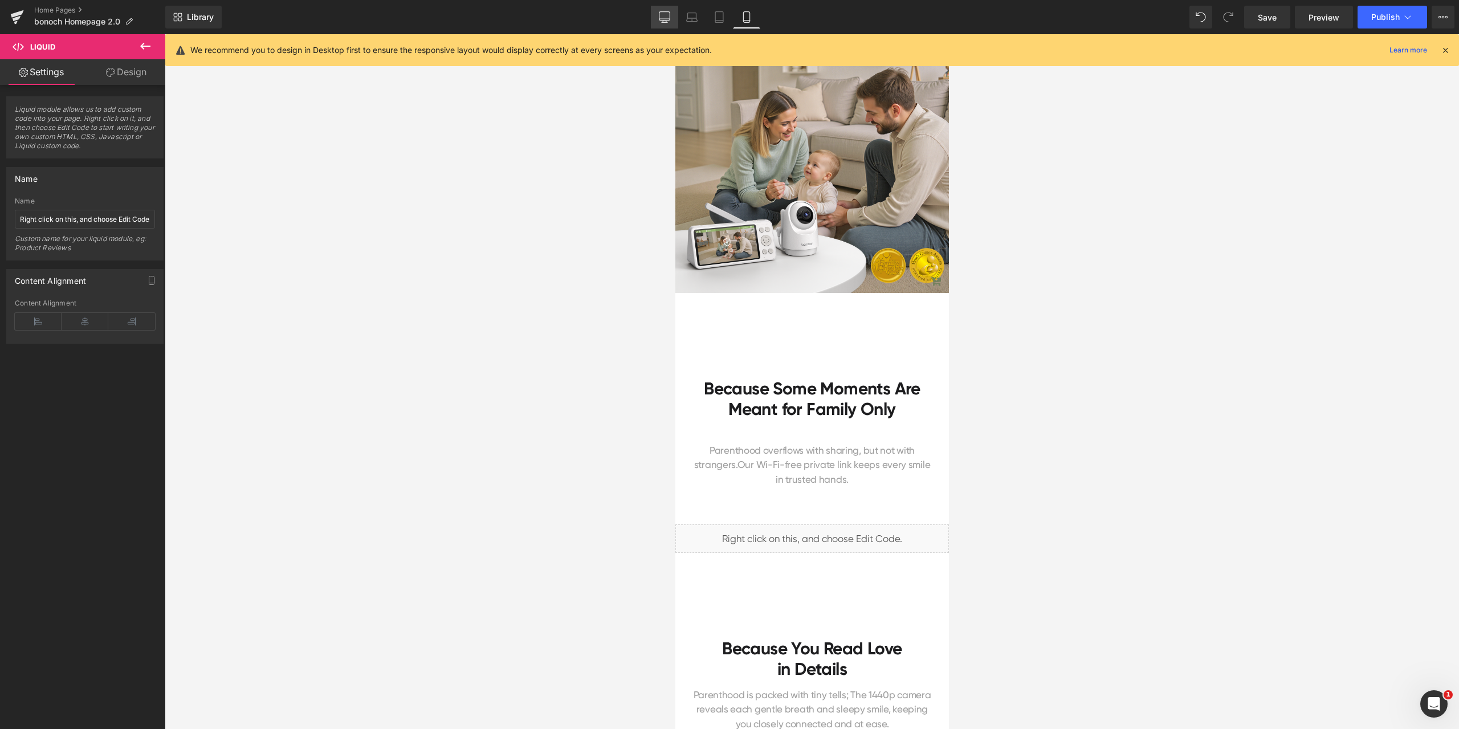
click at [677, 15] on link "Desktop" at bounding box center [664, 17] width 27 height 23
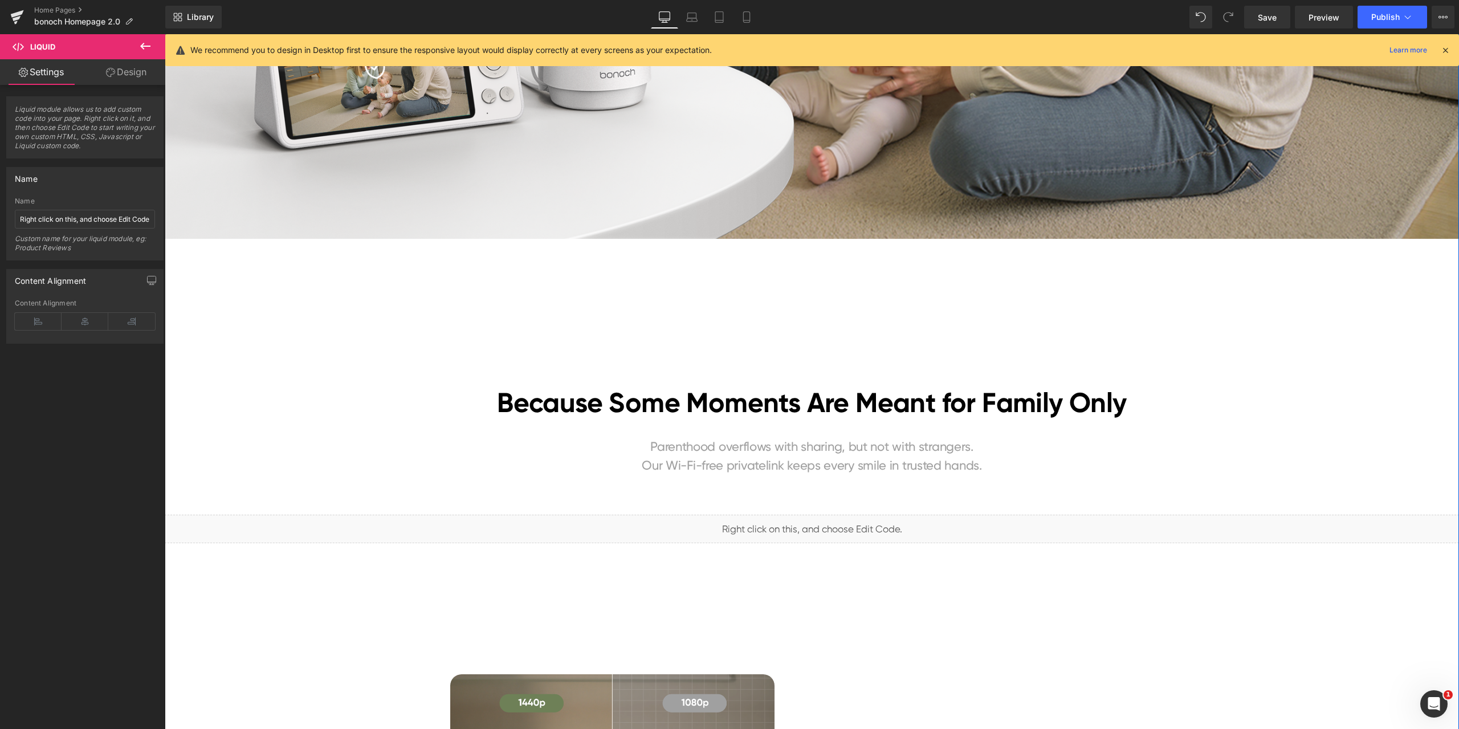
scroll to position [513, 0]
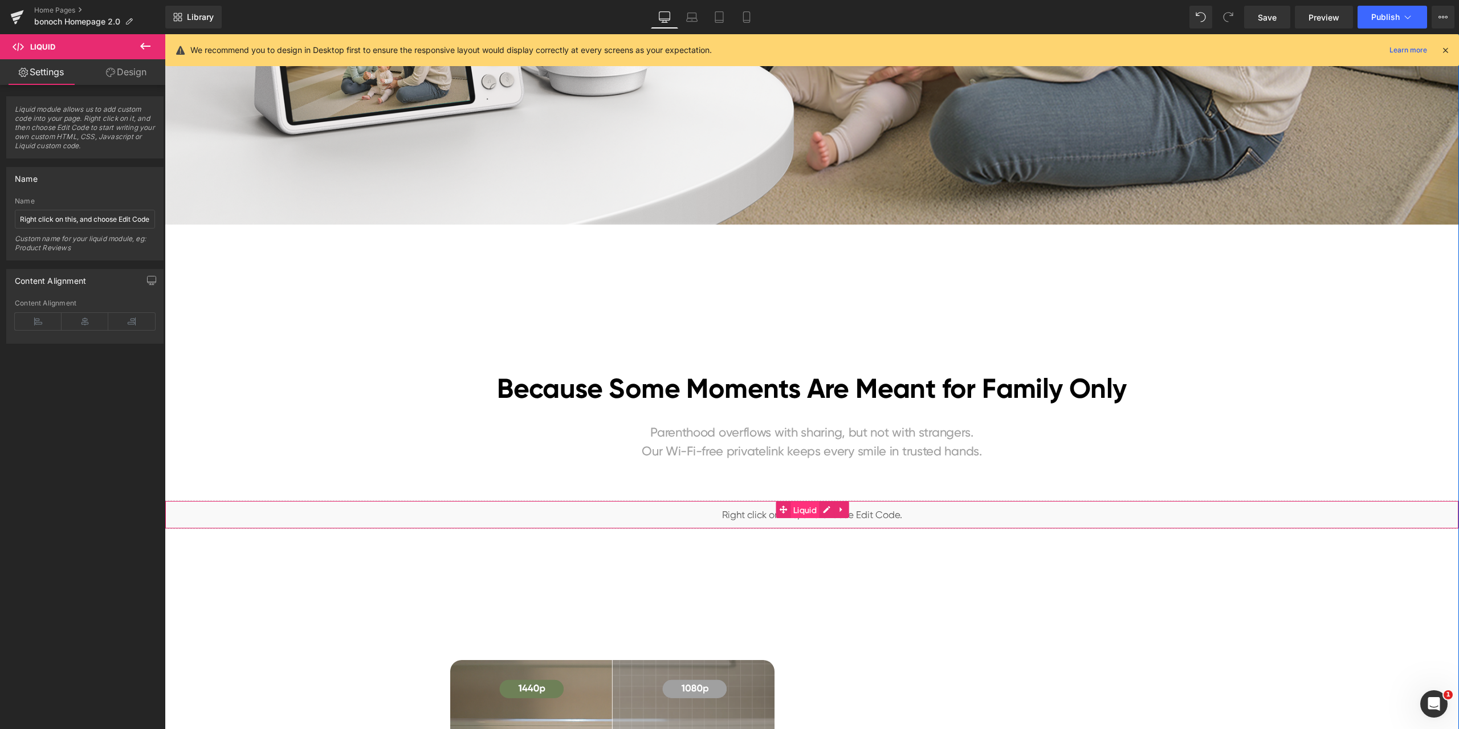
click at [795, 510] on span "Liquid" at bounding box center [804, 509] width 29 height 17
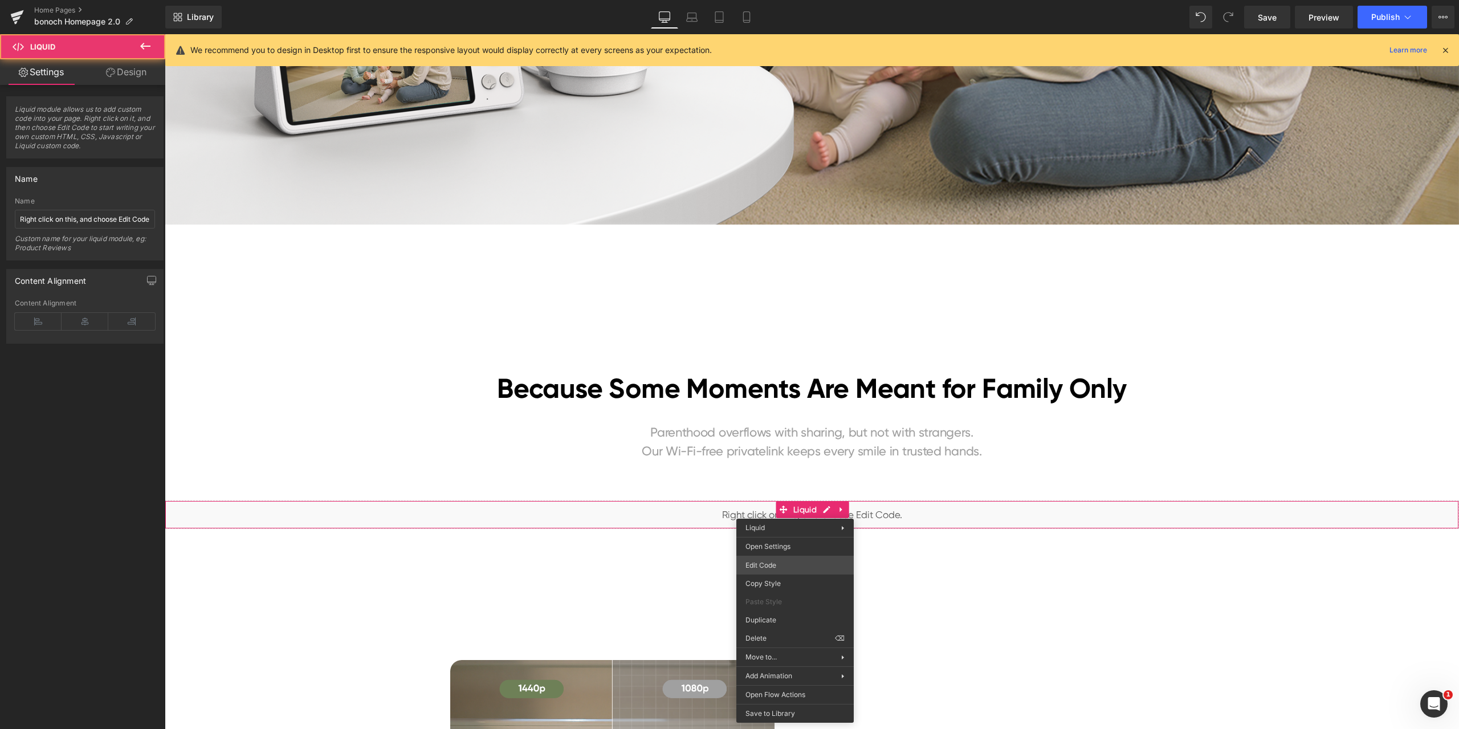
click at [782, 565] on body "Liquid You are previewing how the will restyle your page. You can not edit Elem…" at bounding box center [729, 364] width 1459 height 729
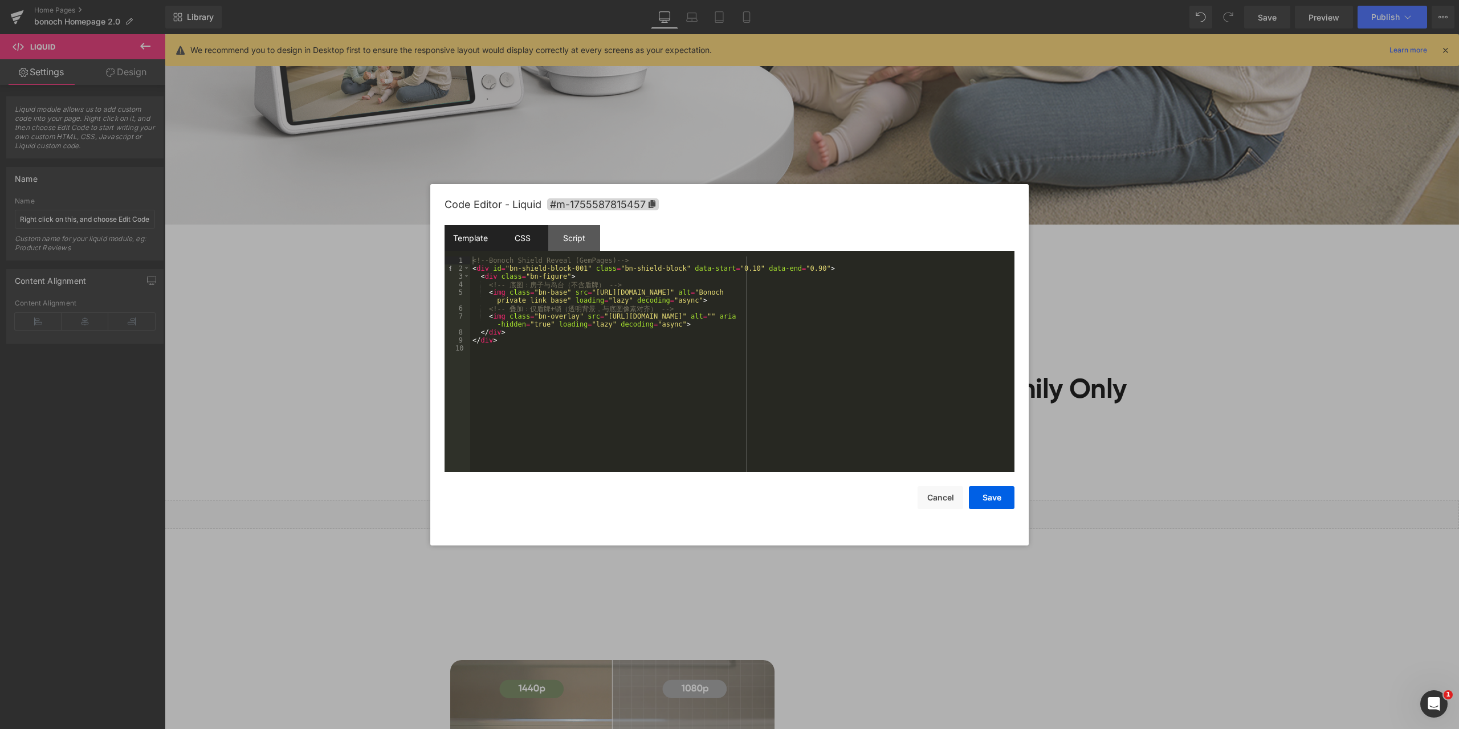
click at [536, 234] on div "CSS" at bounding box center [522, 238] width 52 height 26
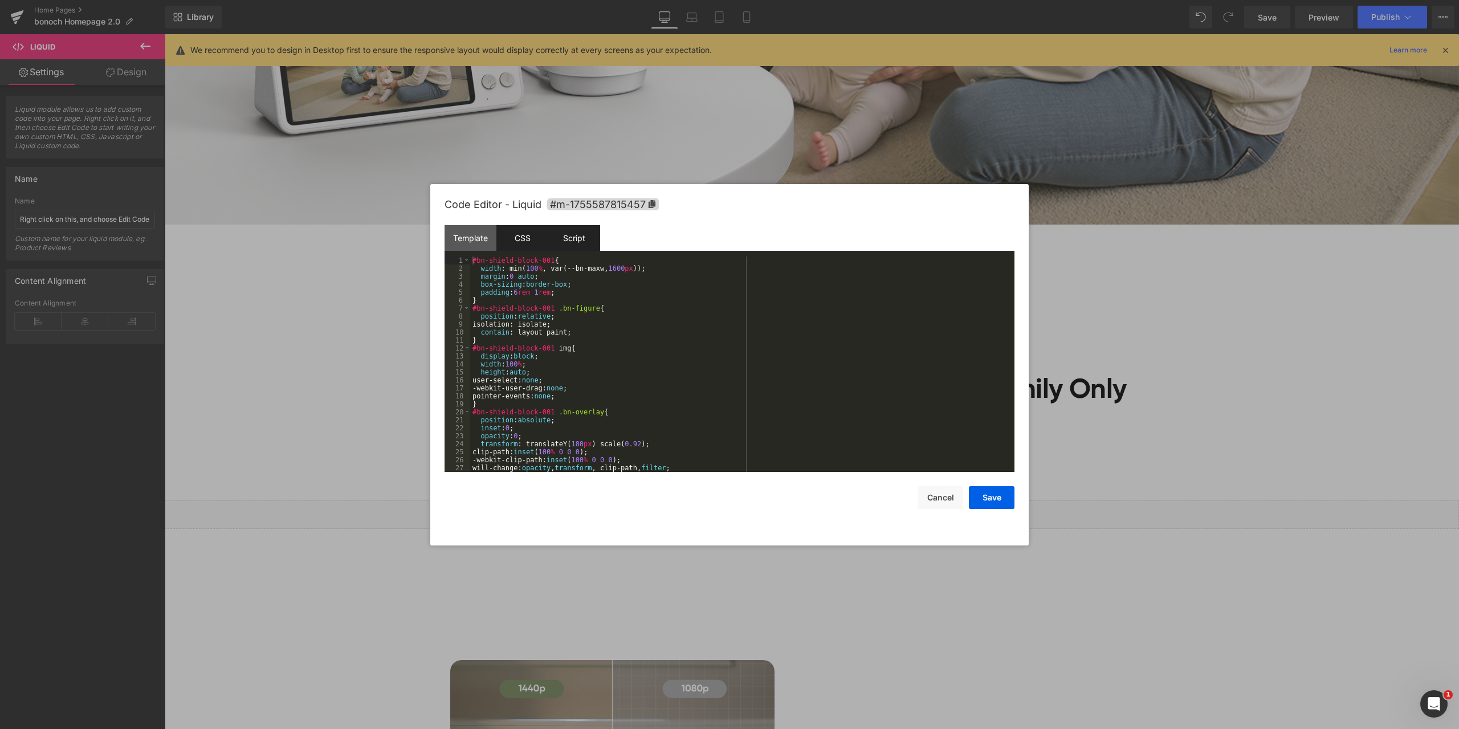
click at [569, 233] on div "Script" at bounding box center [574, 238] width 52 height 26
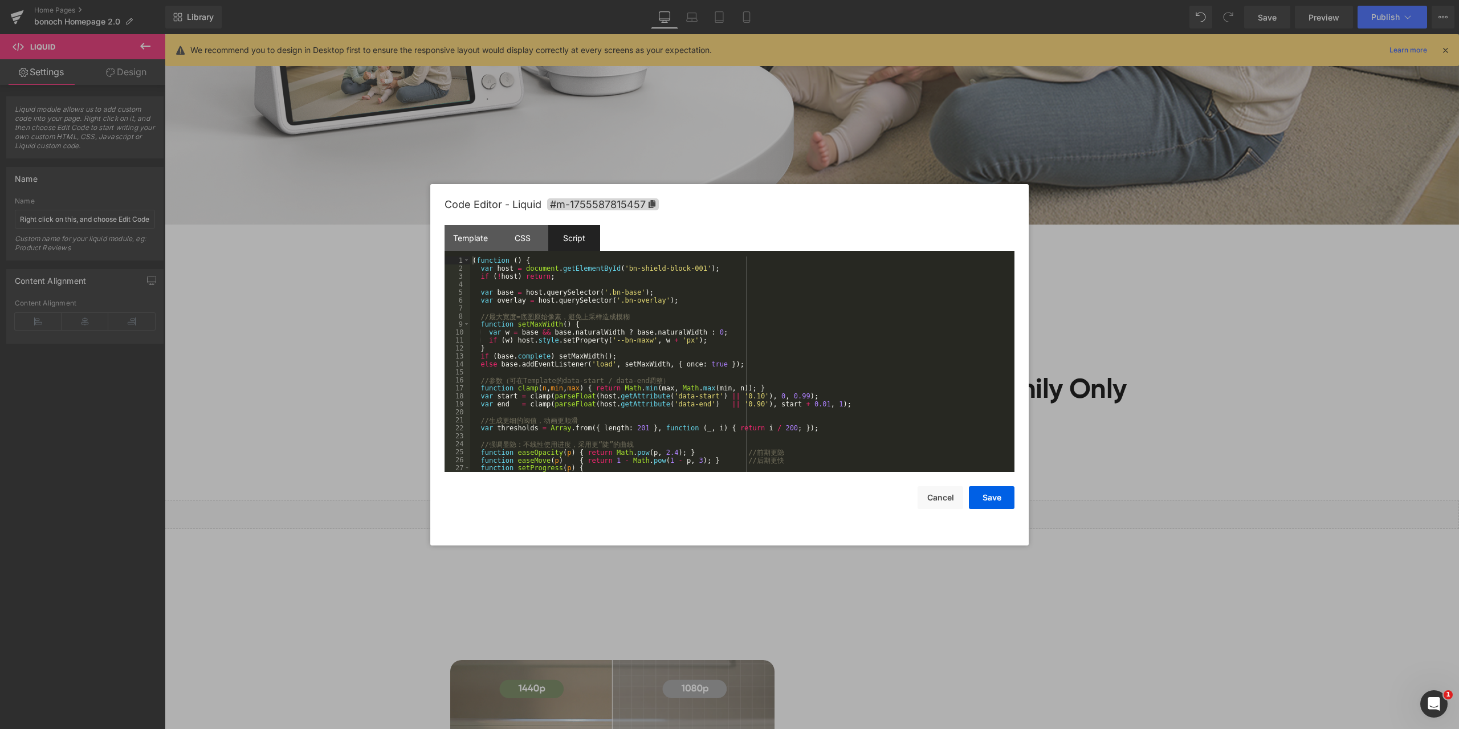
click at [743, 321] on div "( function ( ) { var host = document . getElementById ( 'bn-shield-block-001' )…" at bounding box center [740, 371] width 540 height 231
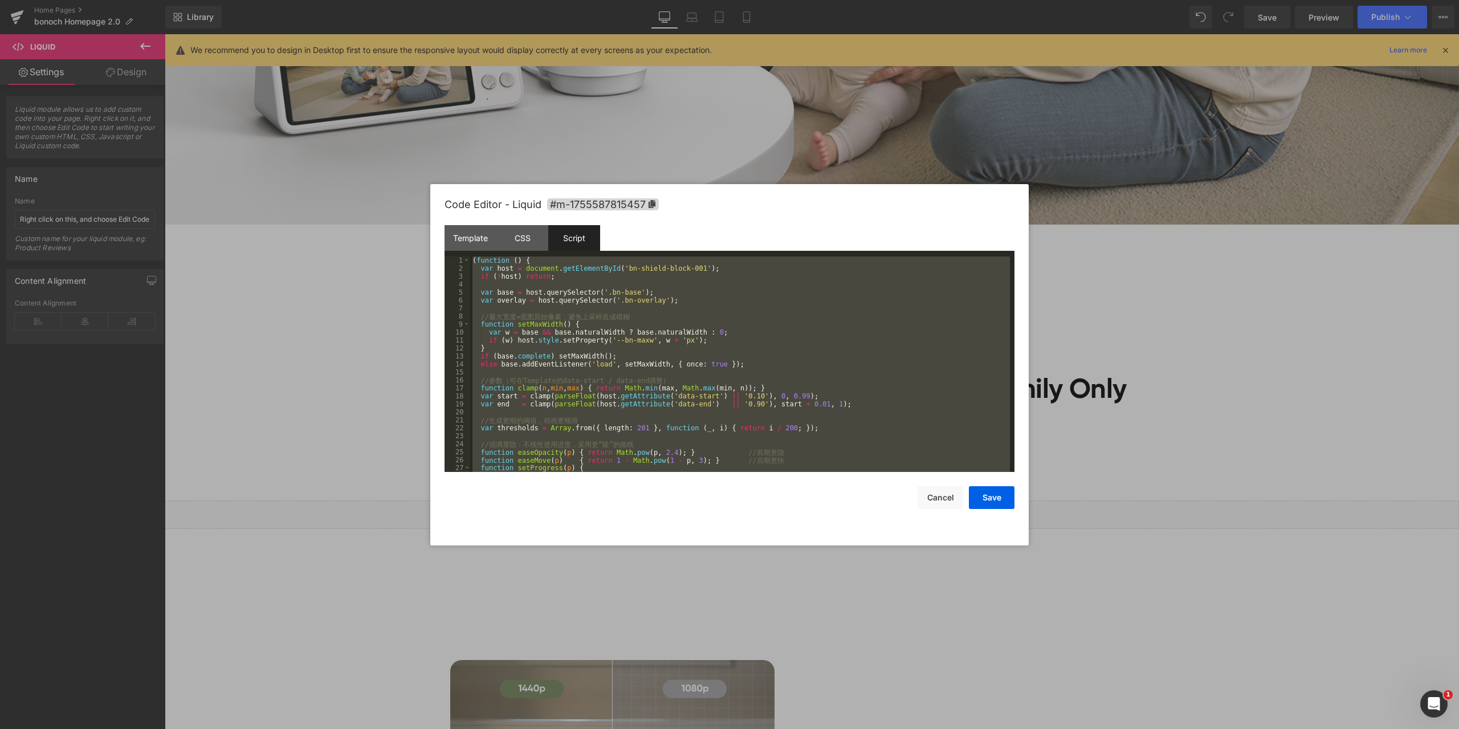
click at [1243, 373] on div at bounding box center [729, 364] width 1459 height 729
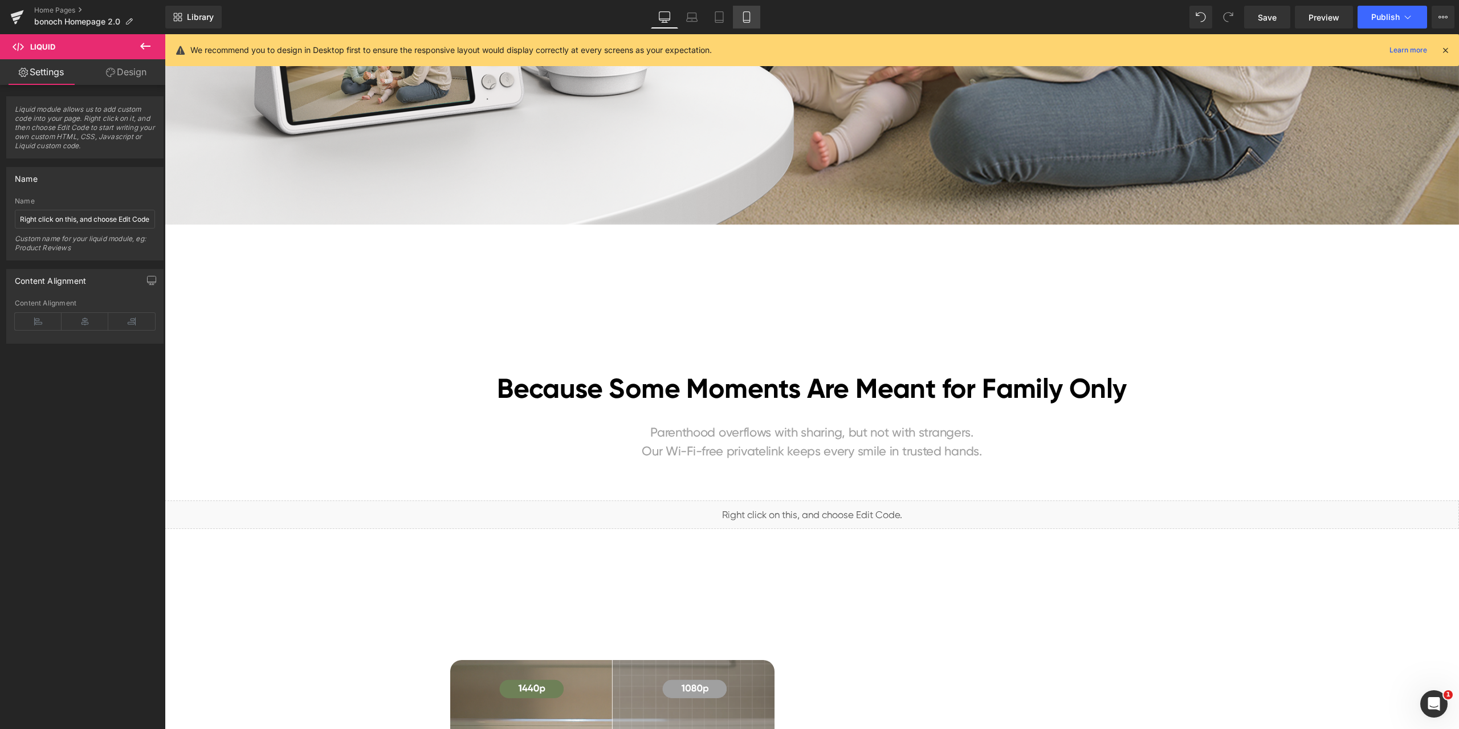
click at [738, 13] on link "Mobile" at bounding box center [746, 17] width 27 height 23
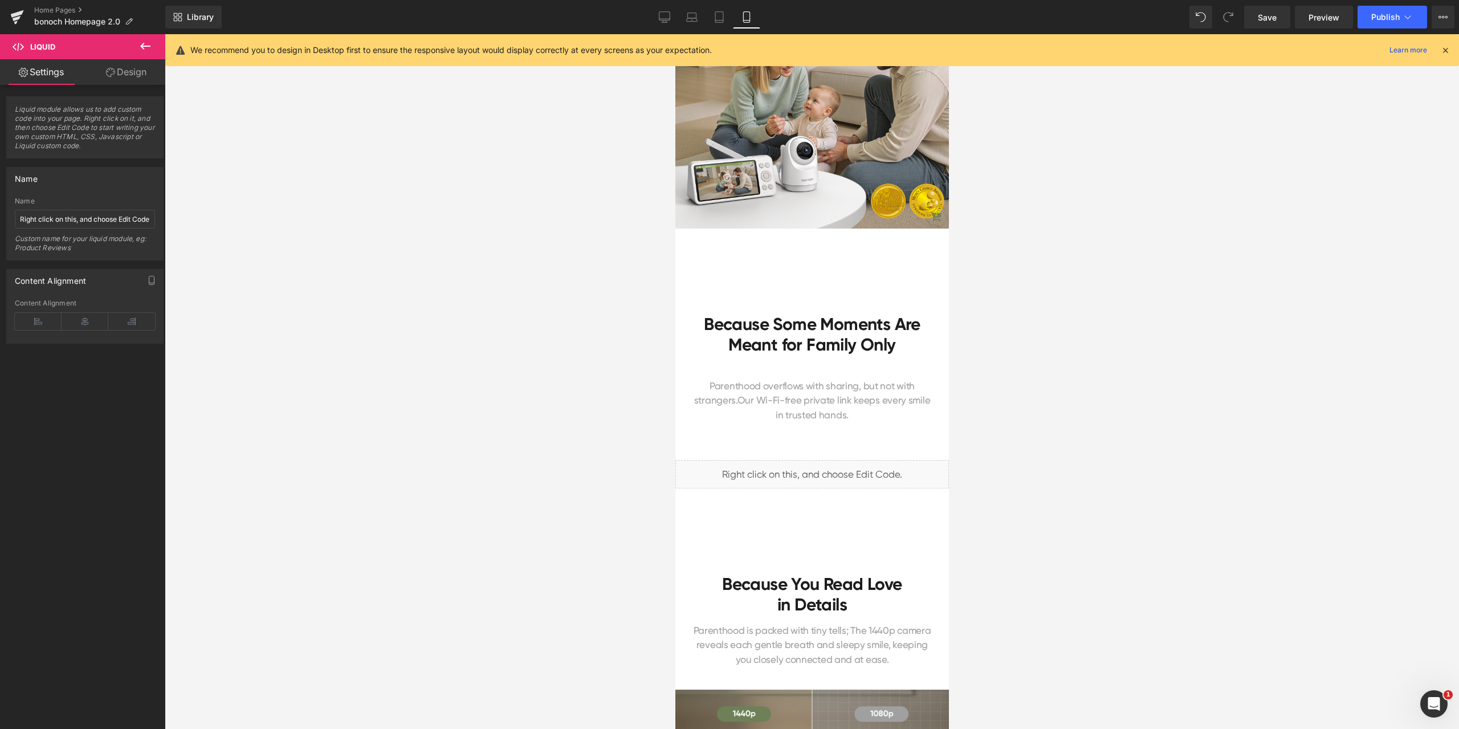
scroll to position [285, 0]
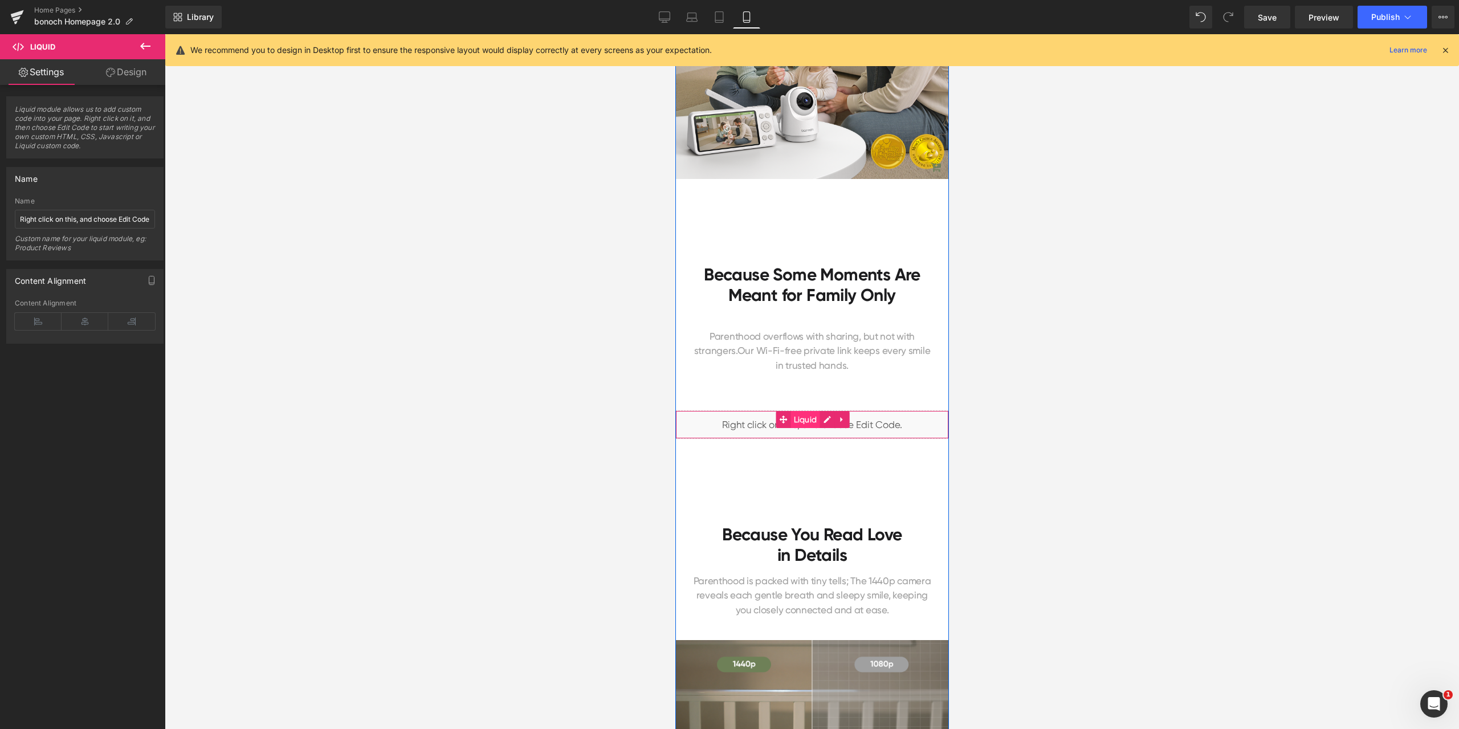
click at [798, 418] on span "Liquid" at bounding box center [804, 419] width 29 height 17
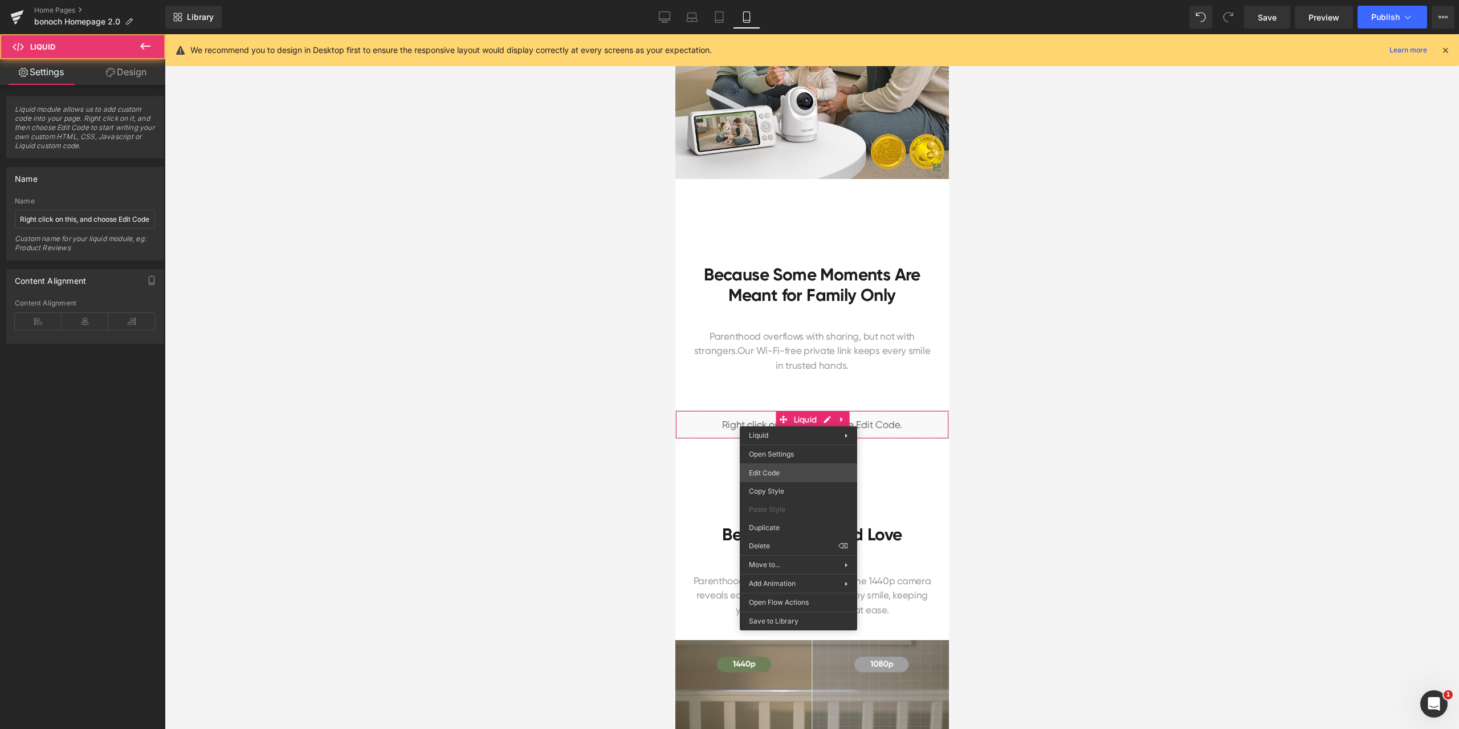
click at [794, 0] on div "Liquid You are previewing how the will restyle your page. You can not edit Elem…" at bounding box center [729, 0] width 1459 height 0
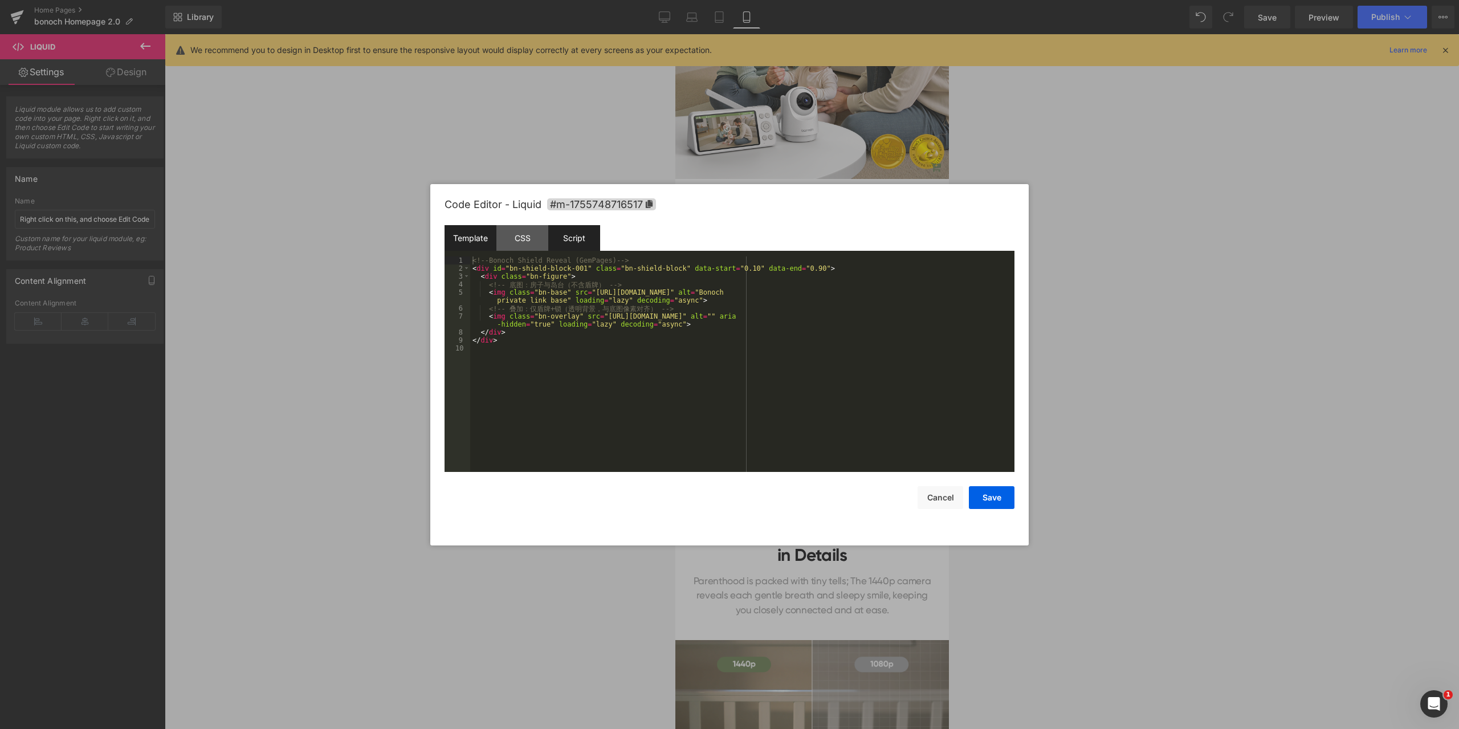
click at [586, 248] on div "Script" at bounding box center [574, 238] width 52 height 26
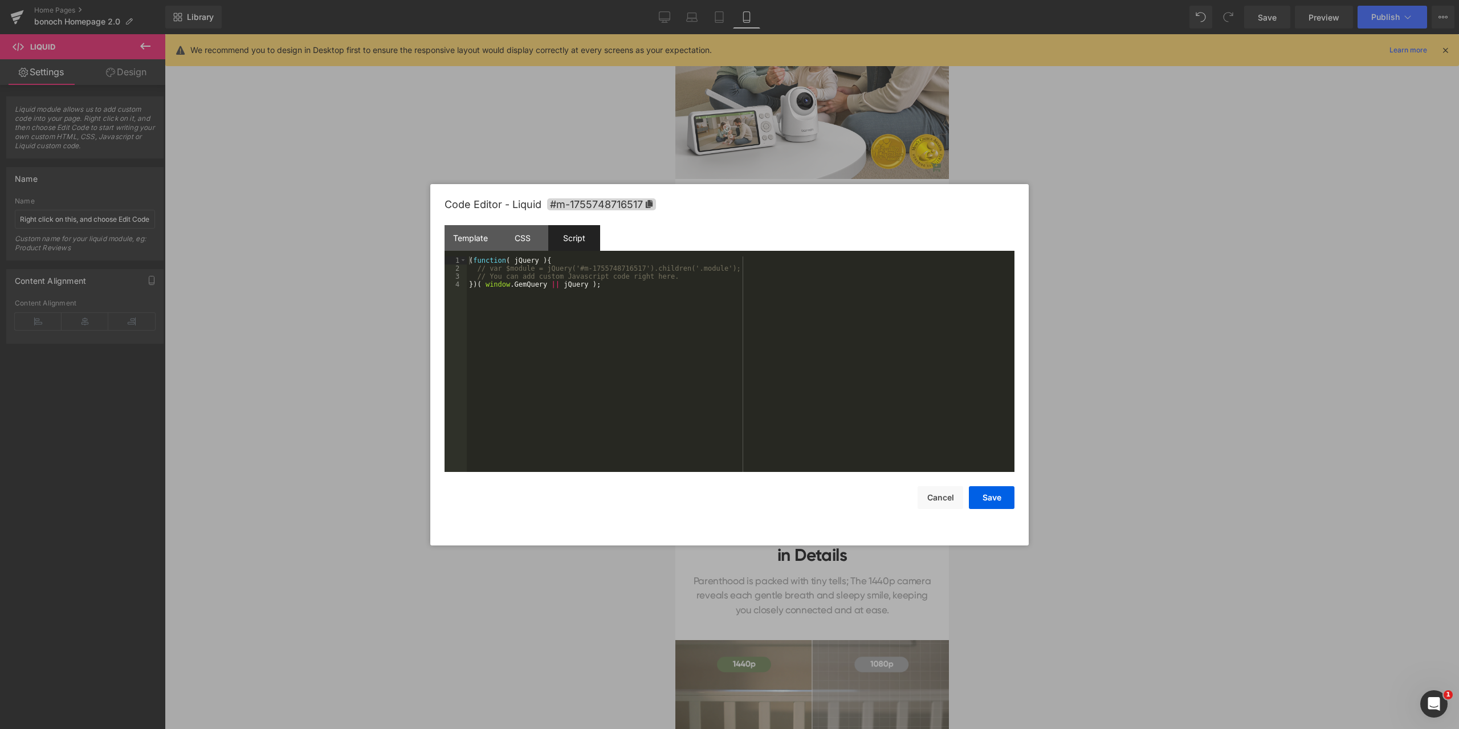
click at [618, 309] on div "( function ( jQuery ) { // var $module = jQuery('#m-1755748716517').children('.…" at bounding box center [741, 371] width 548 height 231
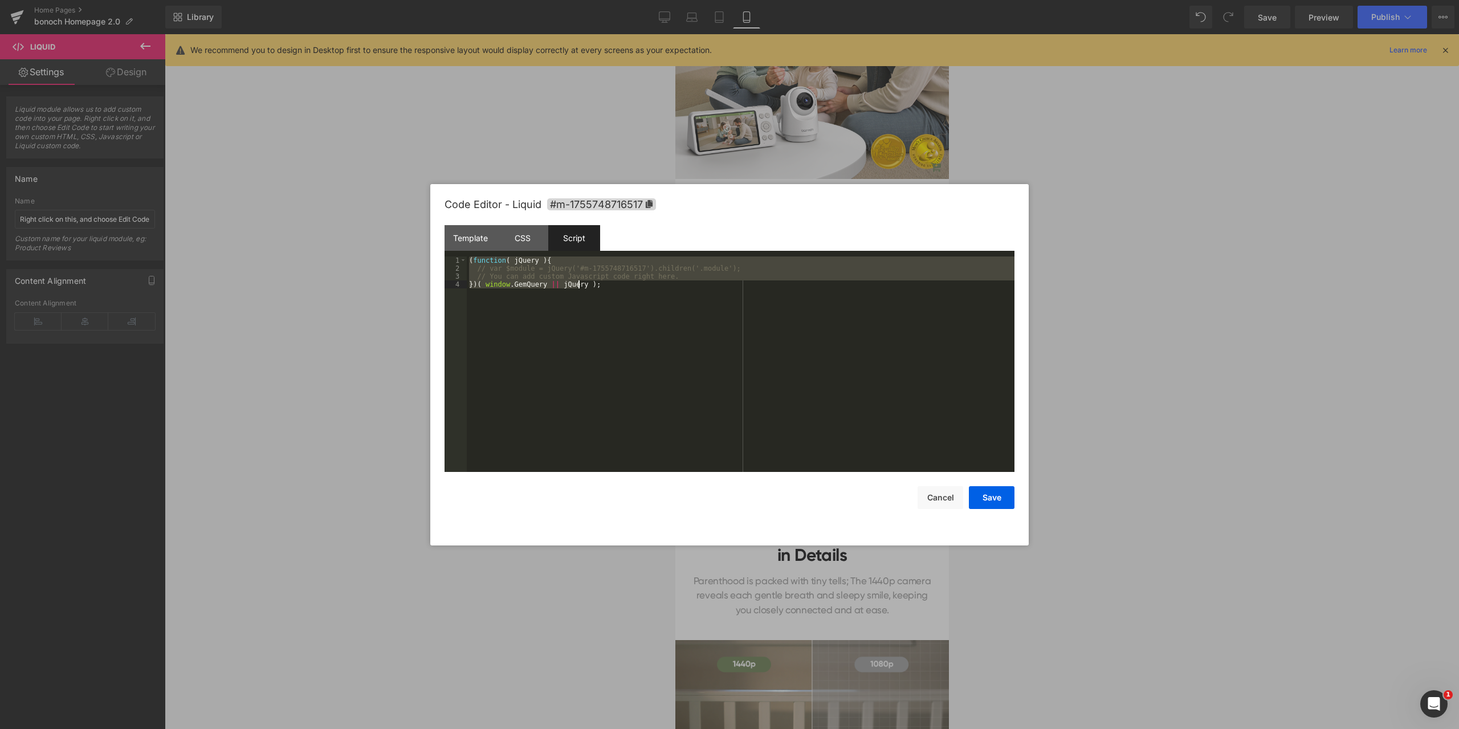
scroll to position [399, 0]
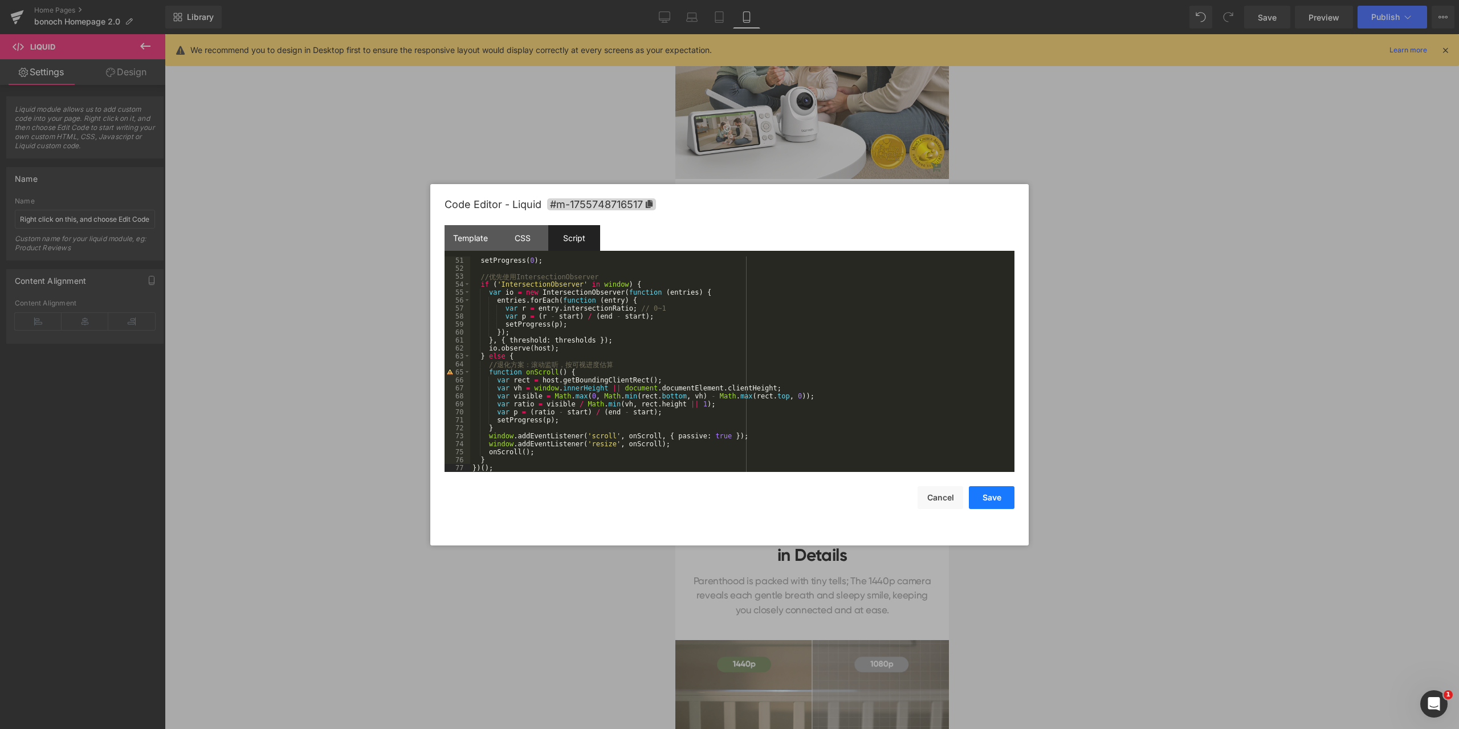
click at [995, 492] on button "Save" at bounding box center [992, 497] width 46 height 23
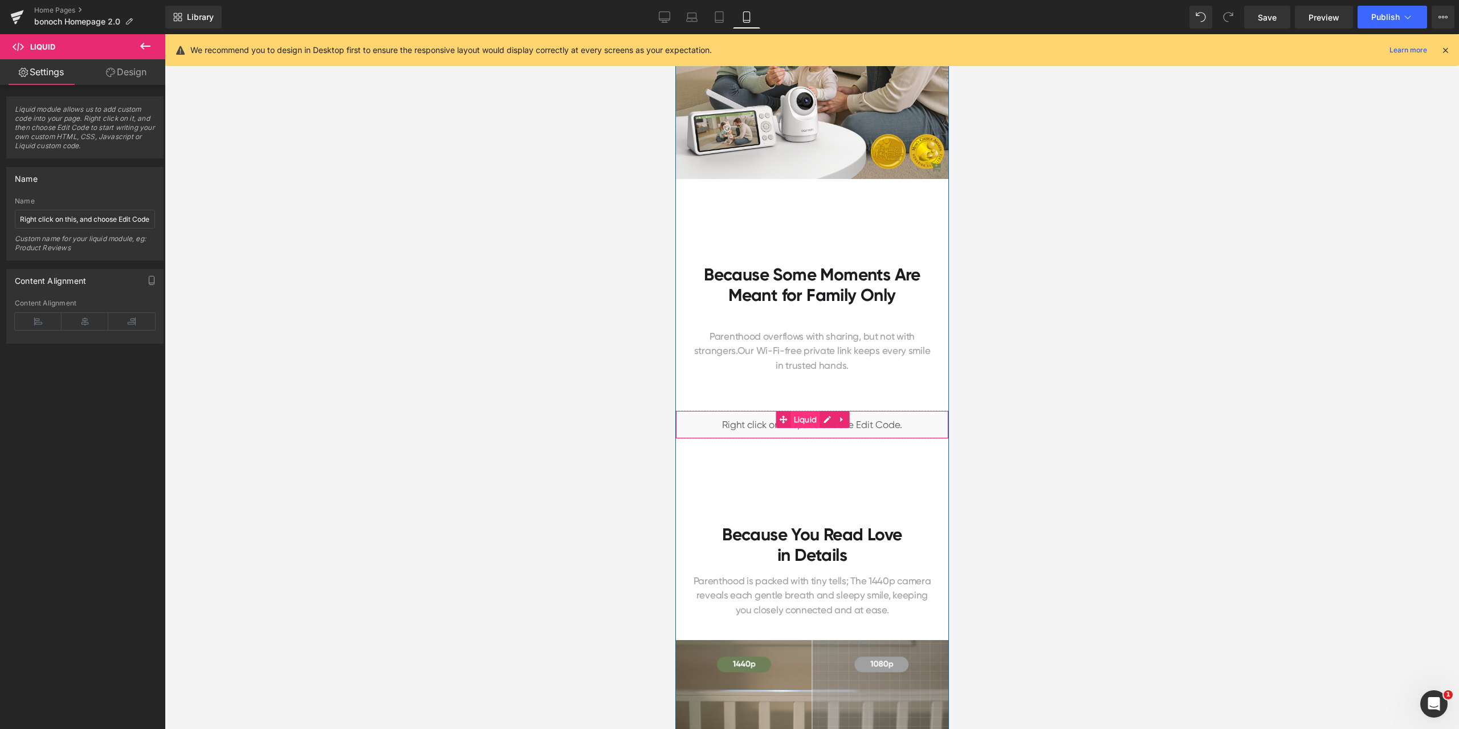
click at [806, 420] on span "Liquid" at bounding box center [804, 419] width 29 height 17
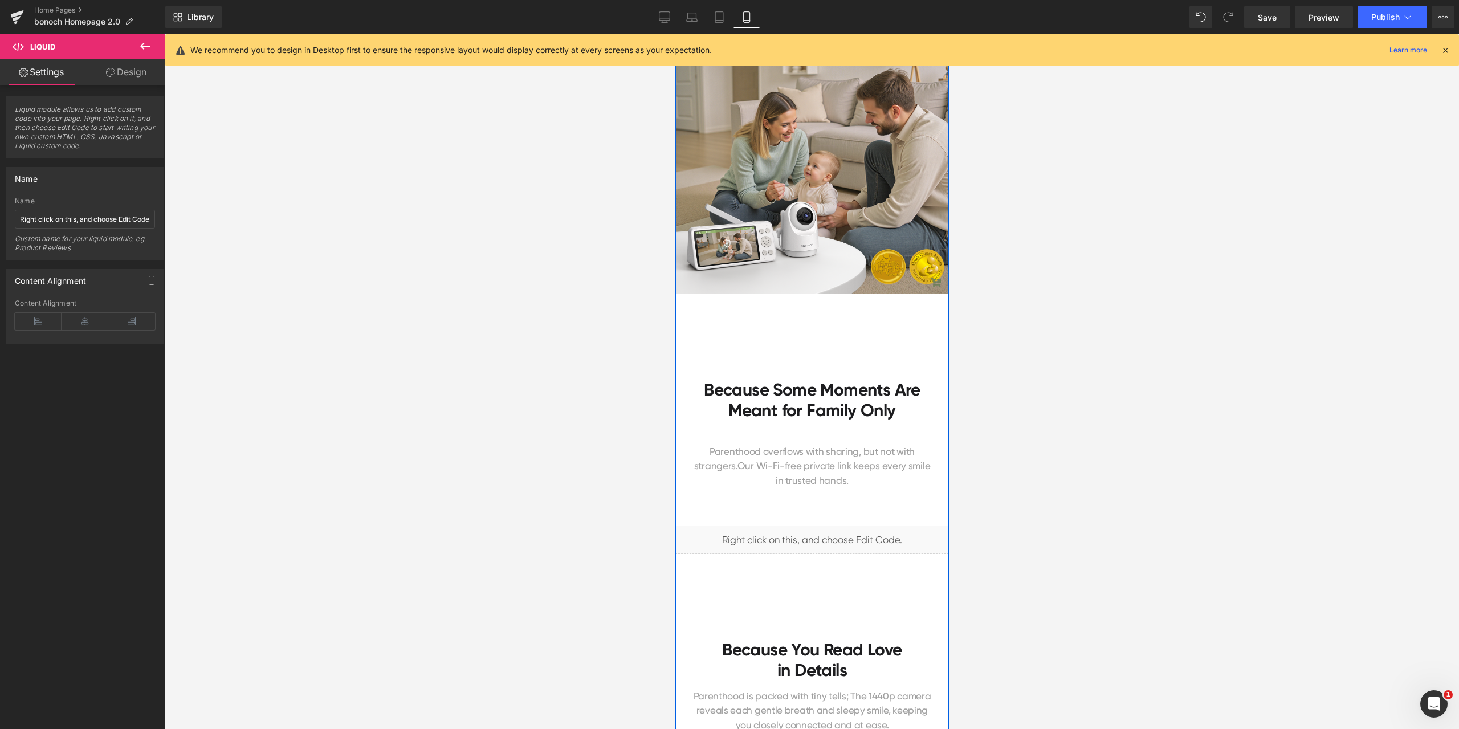
scroll to position [171, 0]
click at [803, 533] on span "Liquid" at bounding box center [804, 533] width 29 height 17
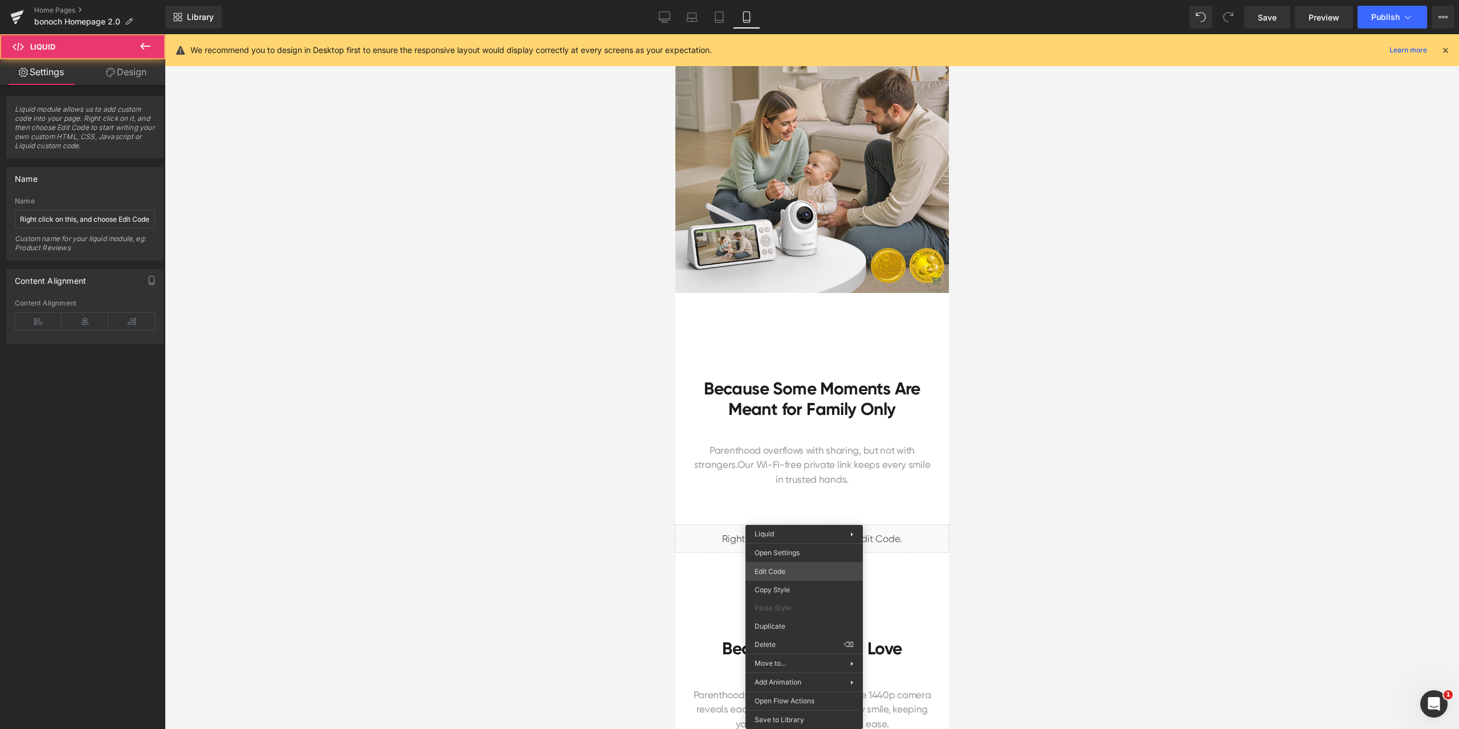
click at [794, 568] on body "Liquid You are previewing how the will restyle your page. You can not edit Elem…" at bounding box center [729, 364] width 1459 height 729
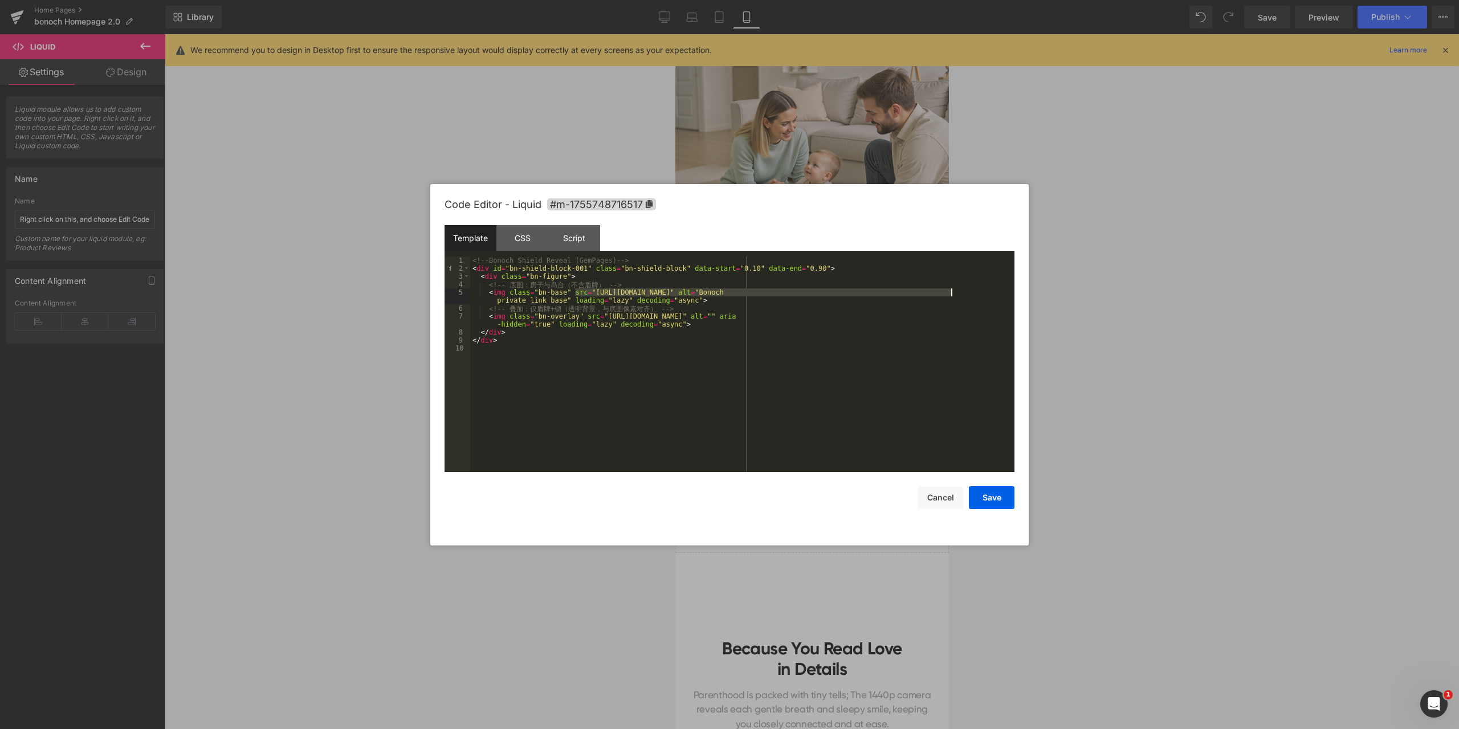
drag, startPoint x: 575, startPoint y: 292, endPoint x: 950, endPoint y: 291, distance: 374.9
click at [950, 291] on div "<!-- Bonoch Shield Reveal (GemPages) --> < div id = "bn-shield-block-001" class…" at bounding box center [742, 371] width 544 height 231
drag, startPoint x: 586, startPoint y: 316, endPoint x: 961, endPoint y: 315, distance: 374.9
click at [961, 315] on div "<!-- Bonoch Shield Reveal (GemPages) --> < div id = "bn-shield-block-001" class…" at bounding box center [742, 371] width 544 height 231
click at [1000, 496] on button "Save" at bounding box center [992, 497] width 46 height 23
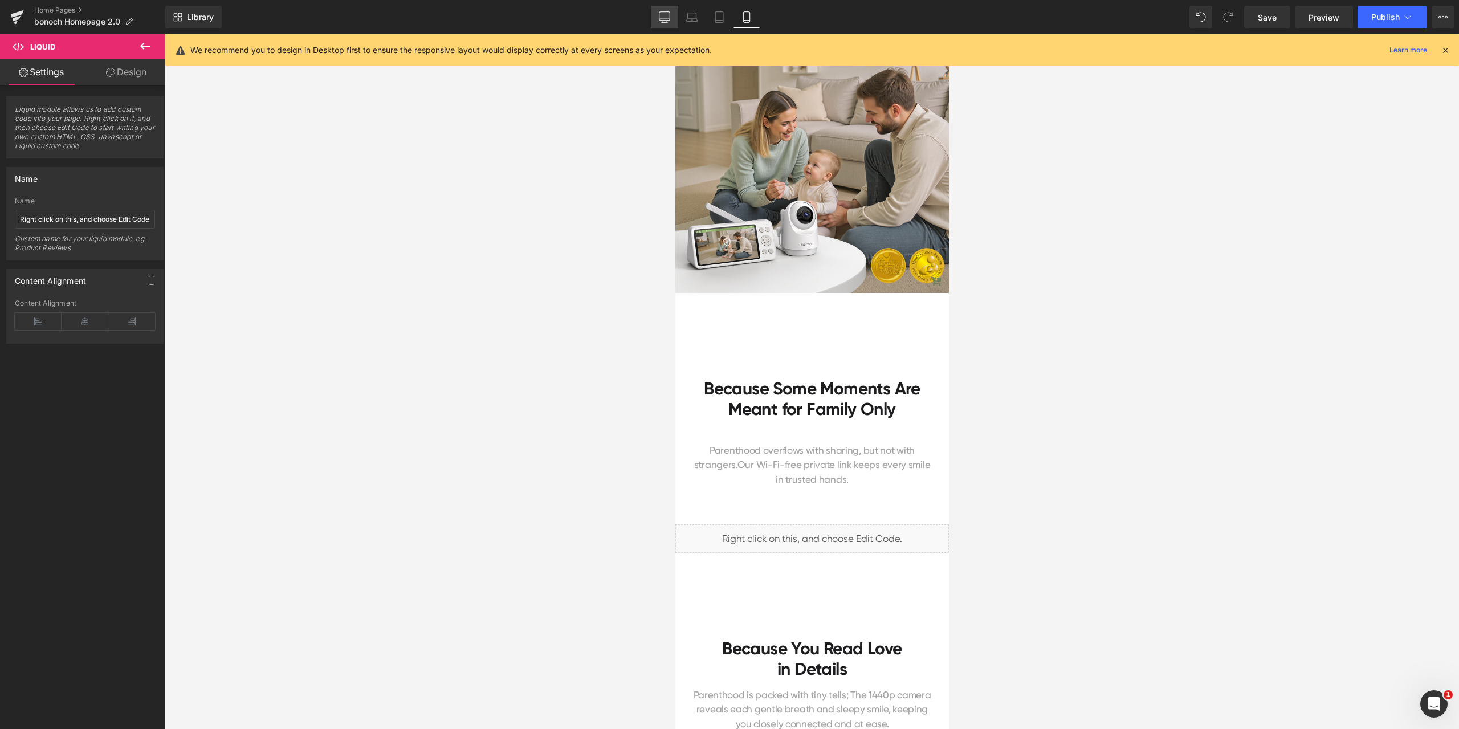
click at [664, 20] on icon at bounding box center [664, 16] width 11 height 9
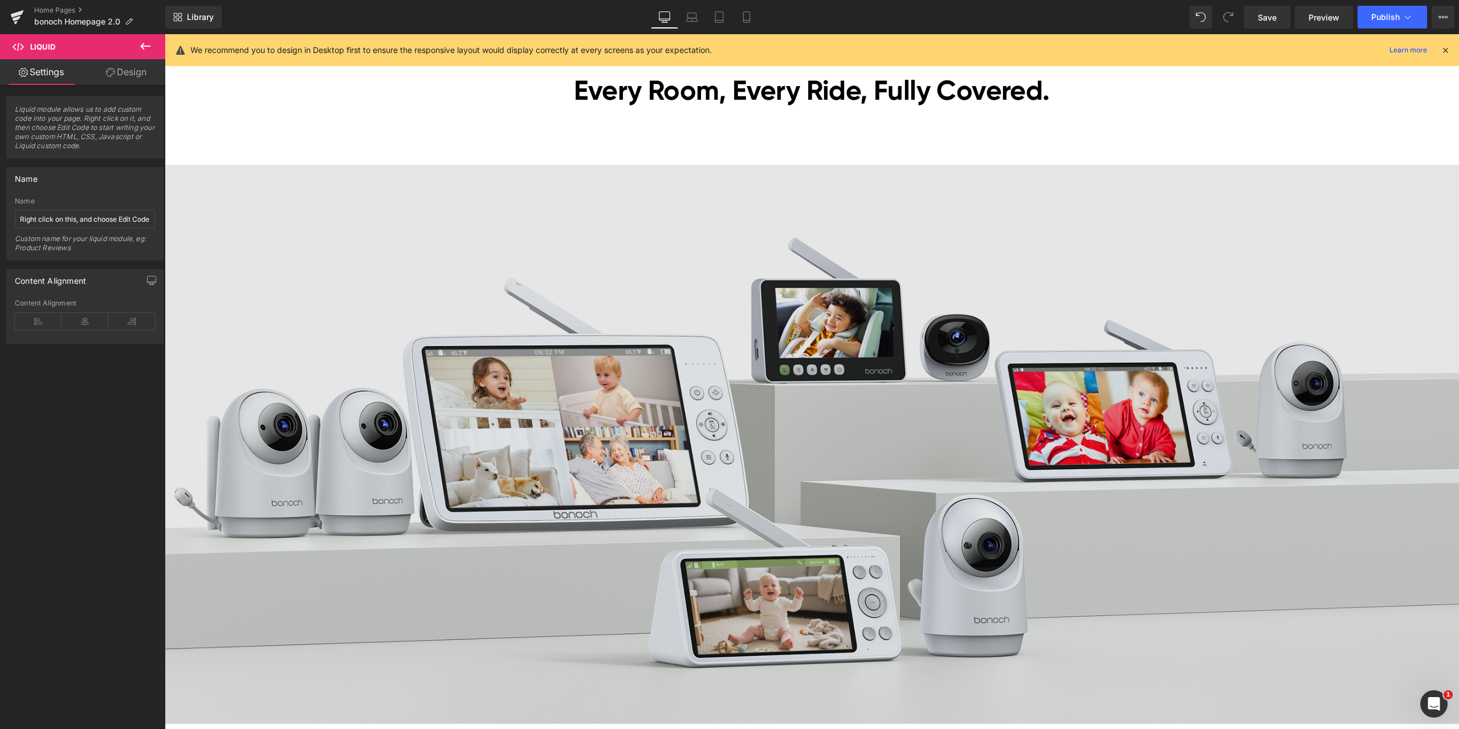
scroll to position [2963, 0]
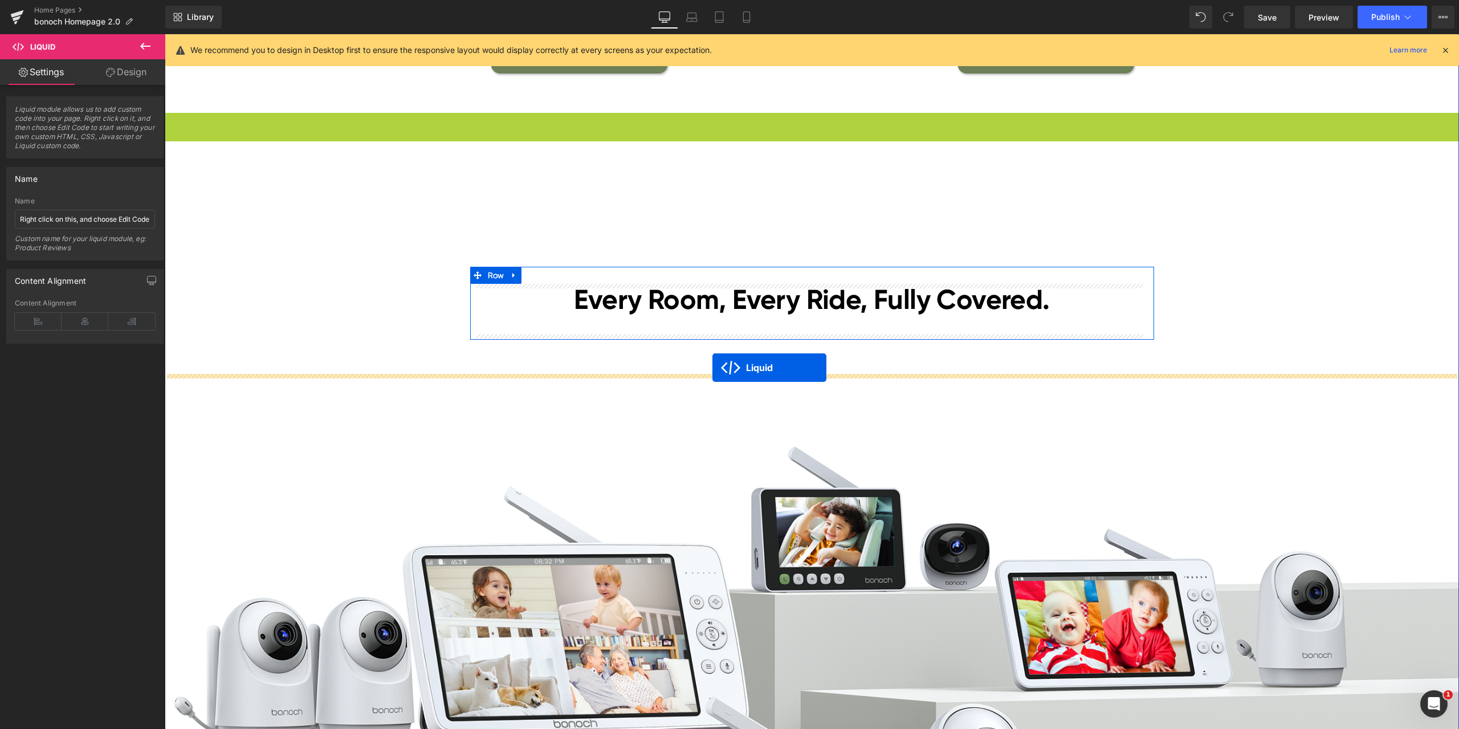
drag, startPoint x: 790, startPoint y: 120, endPoint x: 712, endPoint y: 367, distance: 259.7
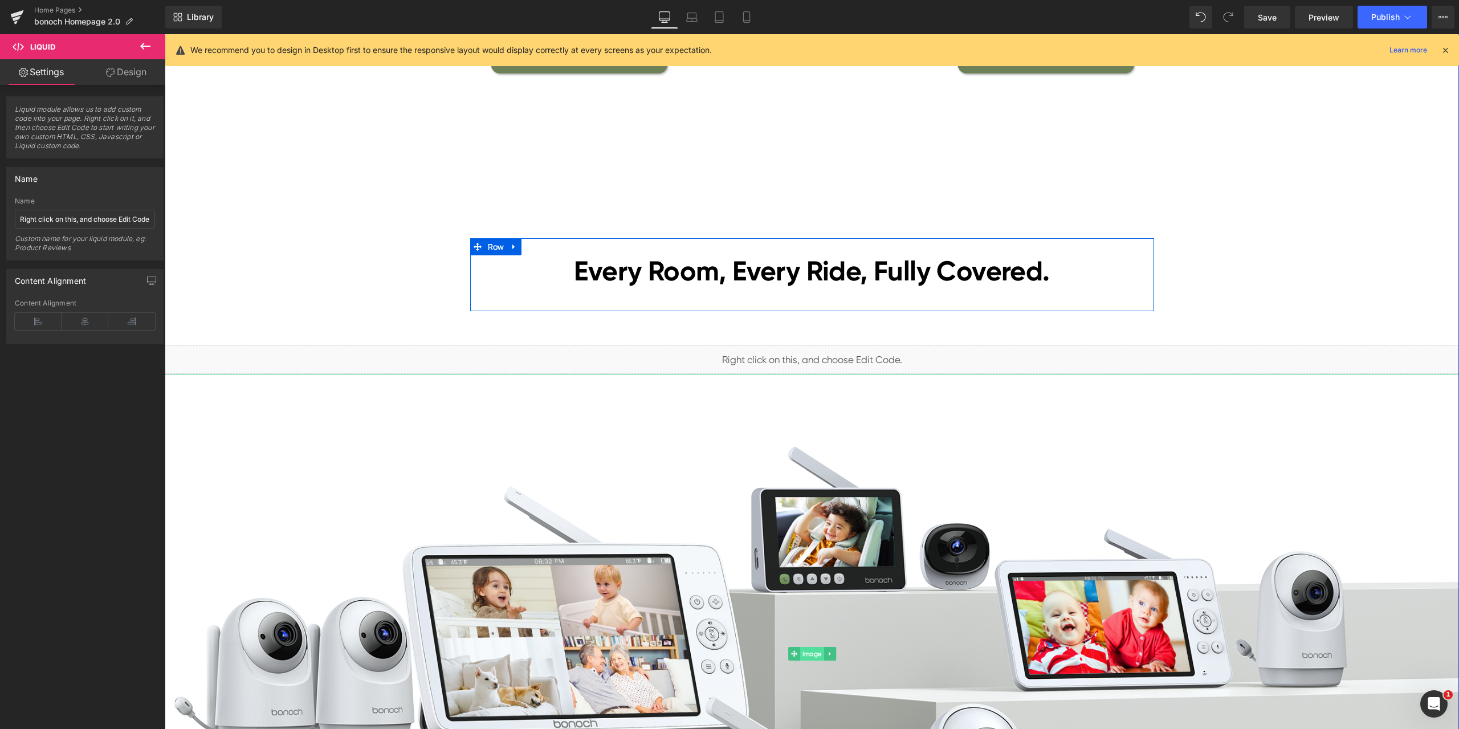
click at [806, 655] on span "Image" at bounding box center [812, 654] width 24 height 14
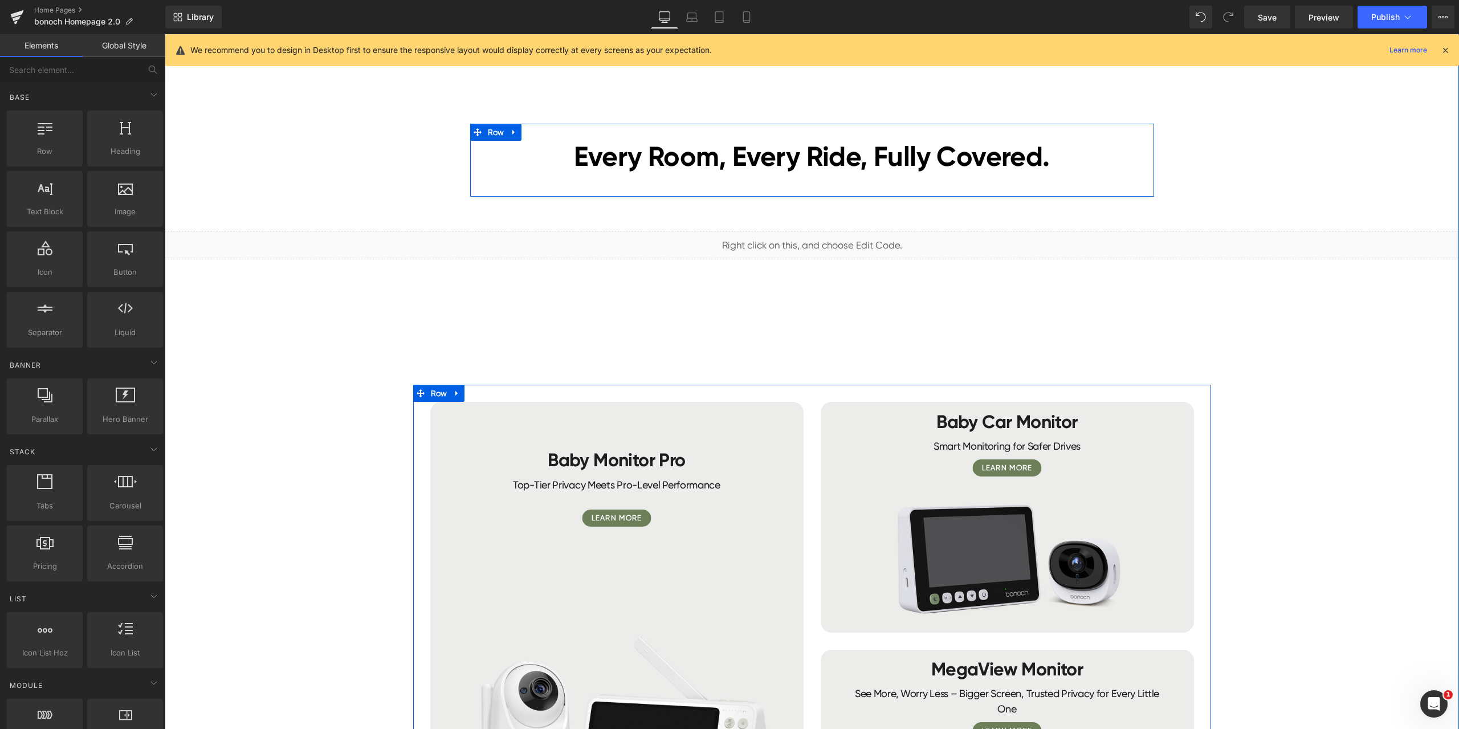
scroll to position [3077, 0]
click at [1380, 23] on button "Publish" at bounding box center [1392, 17] width 70 height 23
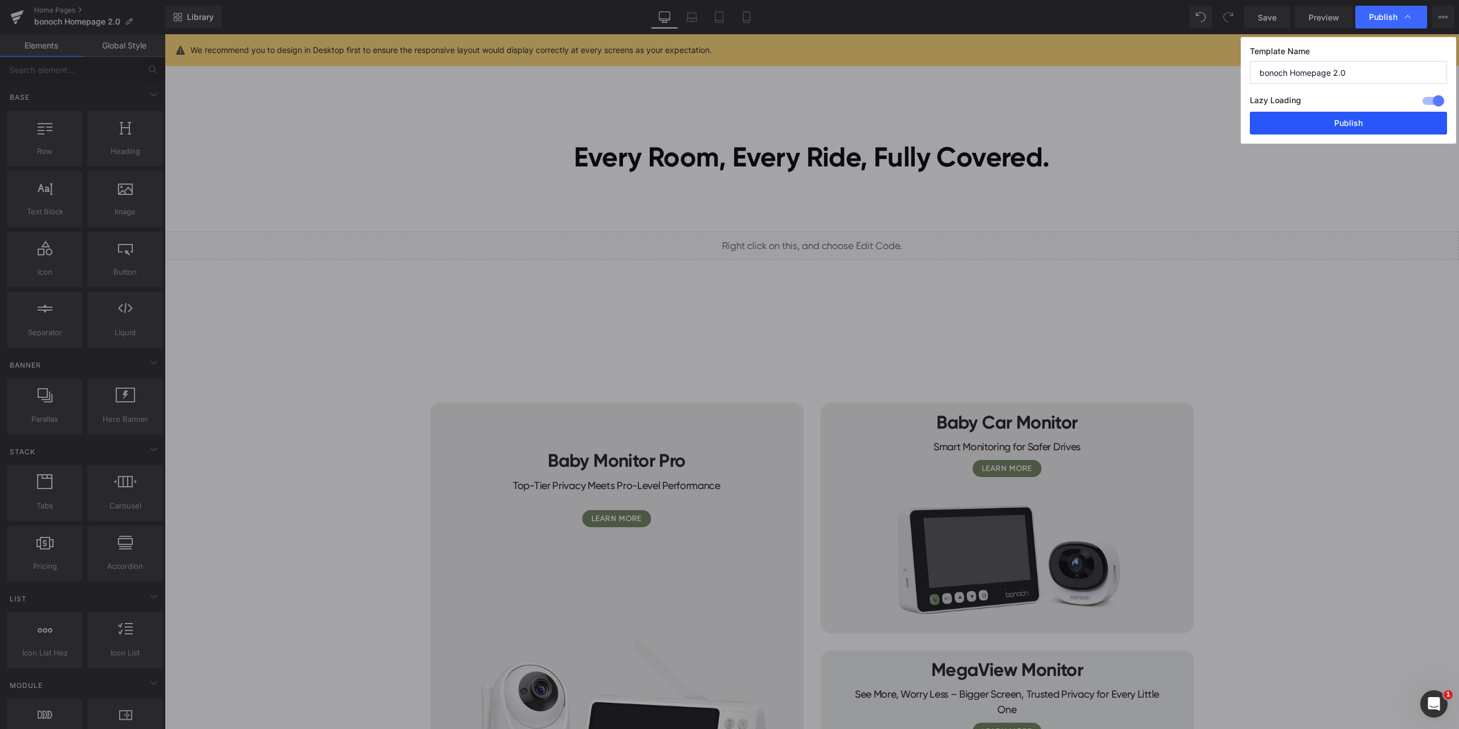
click at [1348, 121] on button "Publish" at bounding box center [1347, 123] width 197 height 23
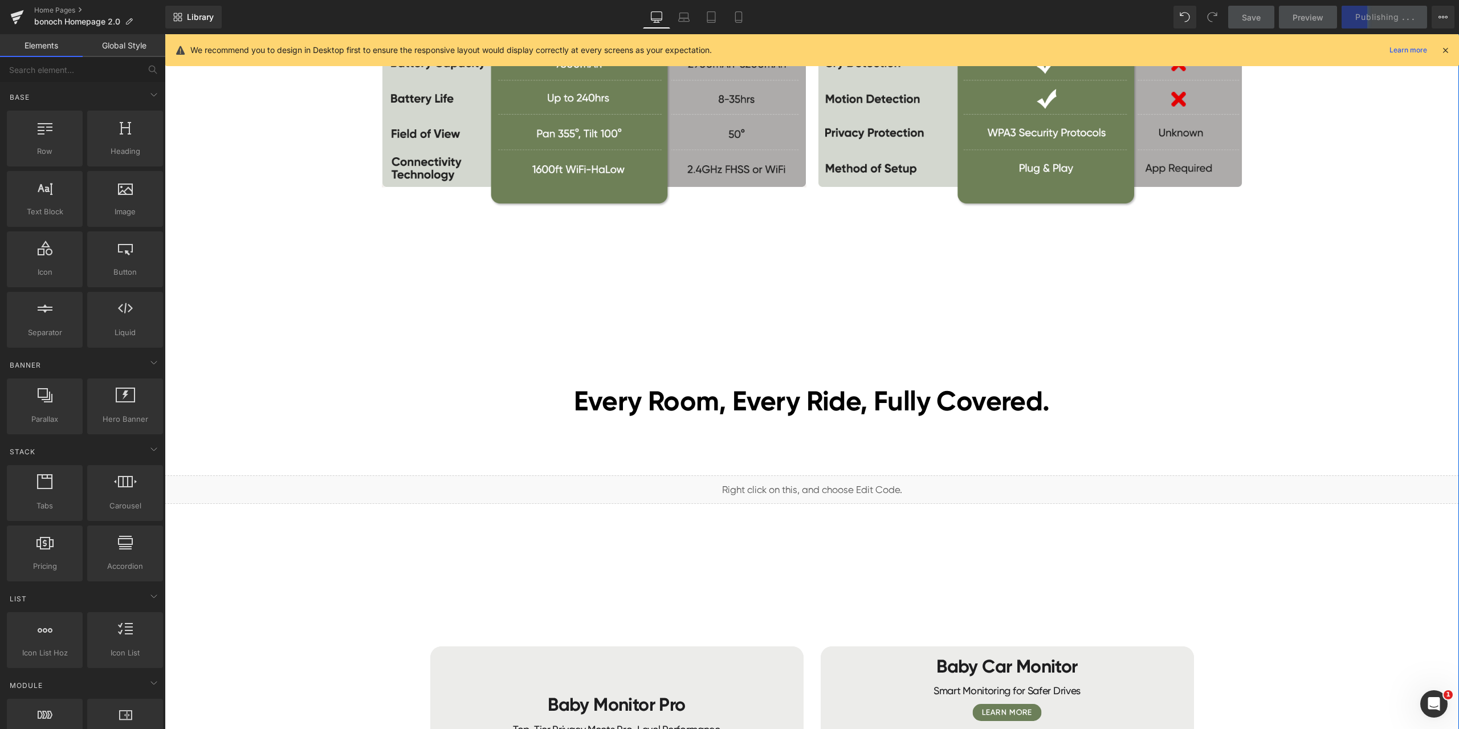
scroll to position [2849, 0]
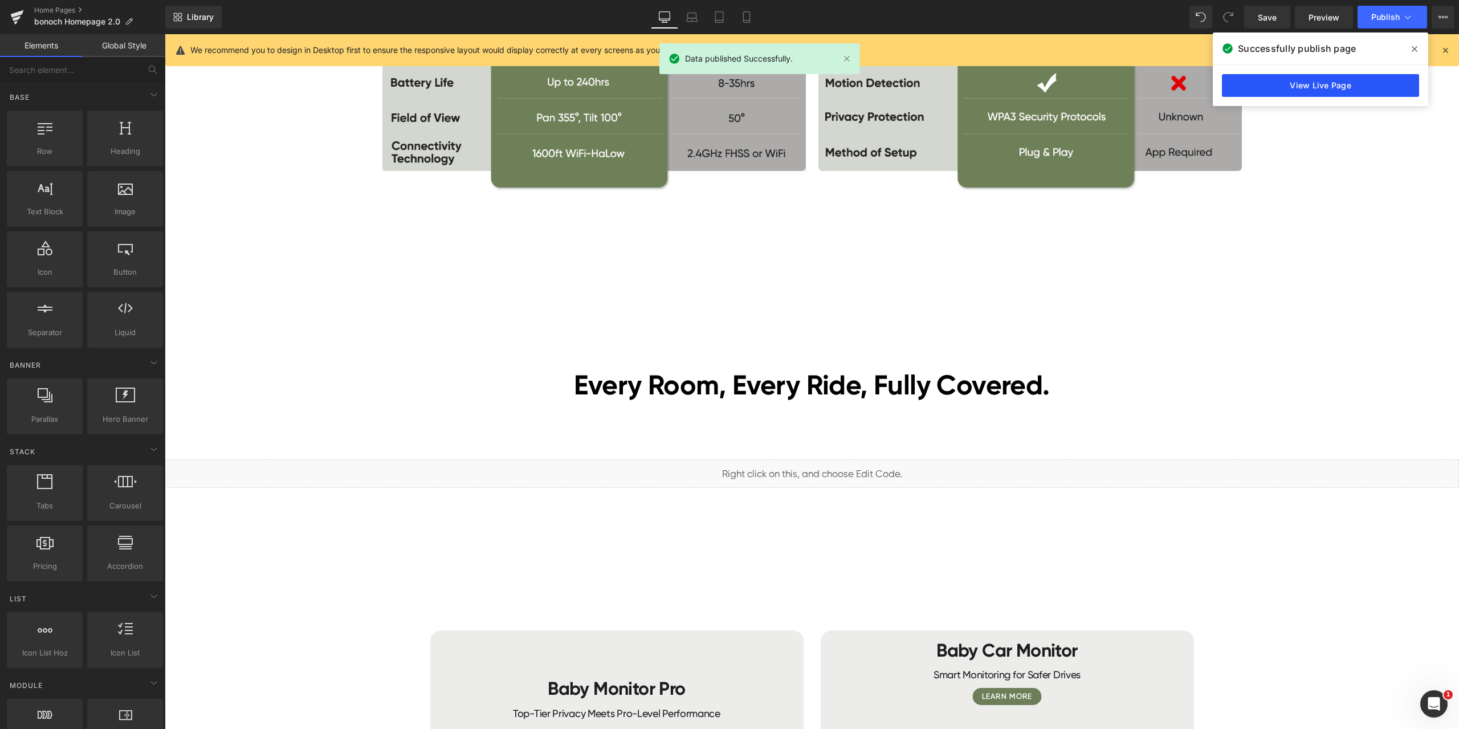
click at [1322, 85] on link "View Live Page" at bounding box center [1320, 85] width 197 height 23
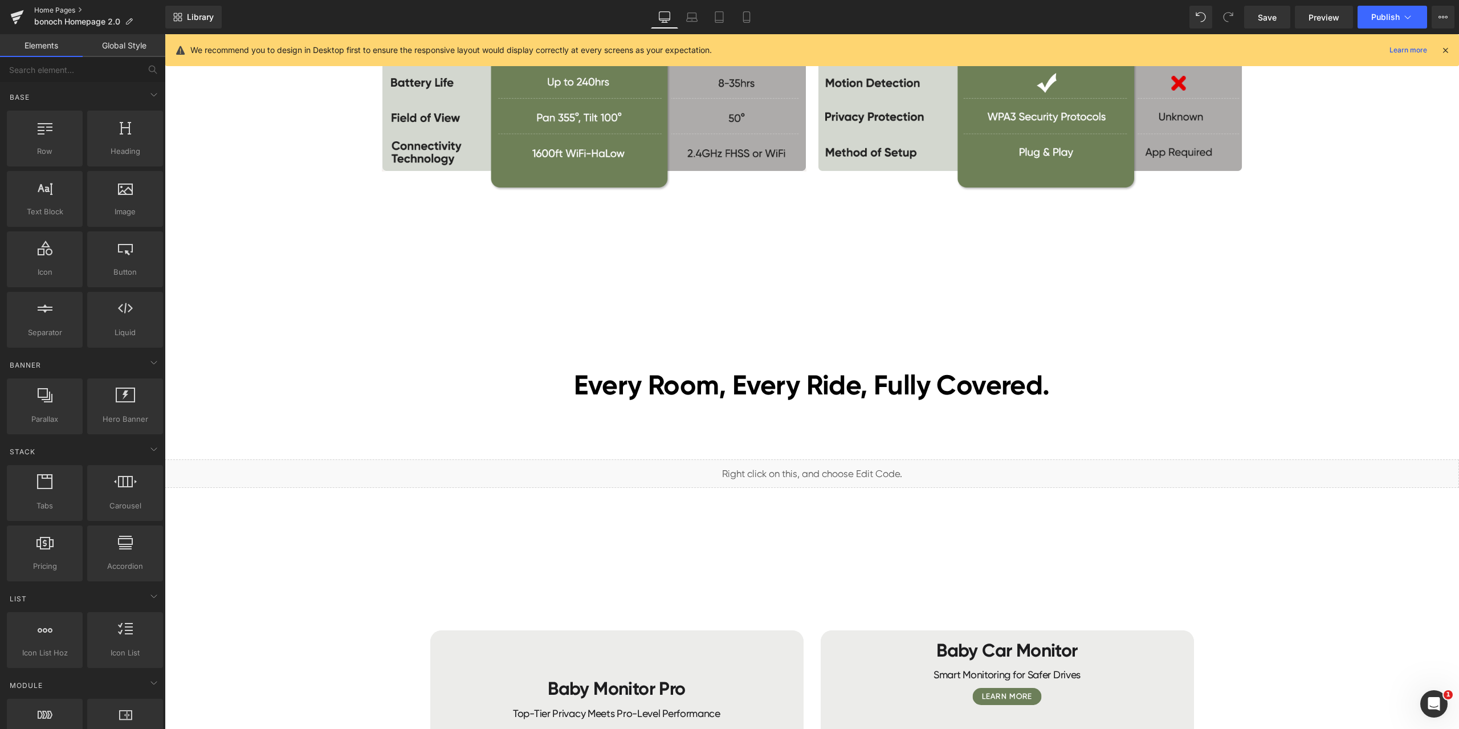
click at [56, 10] on link "Home Pages" at bounding box center [99, 10] width 131 height 9
